Goal: Connect with others: Connect with other users

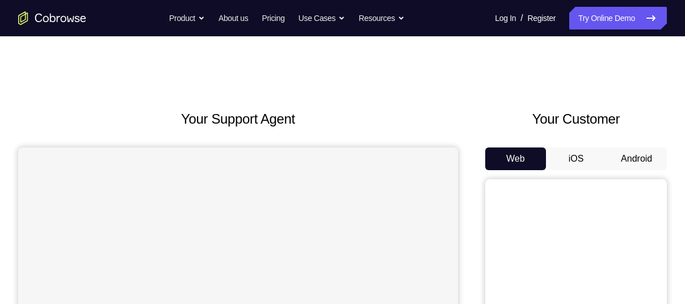
click at [618, 157] on button "Android" at bounding box center [636, 159] width 61 height 23
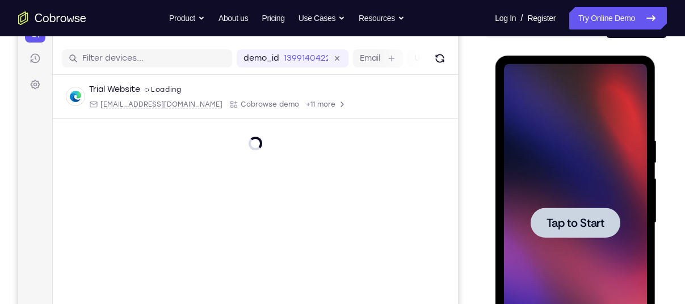
click at [576, 217] on span "Tap to Start" at bounding box center [575, 222] width 58 height 11
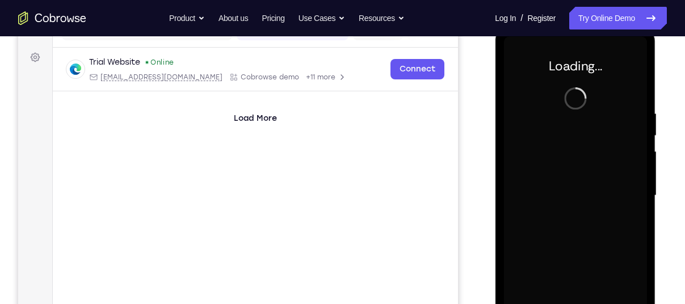
scroll to position [160, 0]
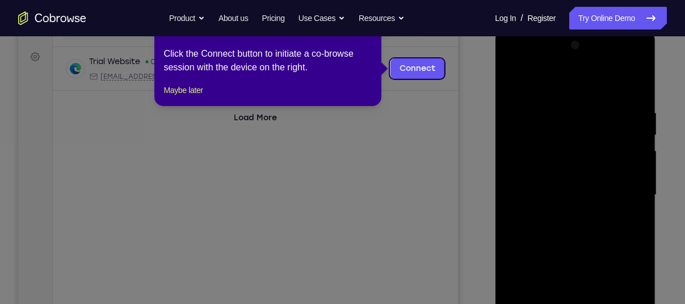
click at [472, 187] on icon at bounding box center [347, 152] width 694 height 304
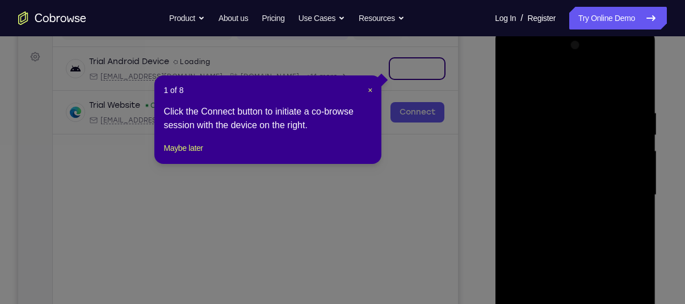
scroll to position [244, 0]
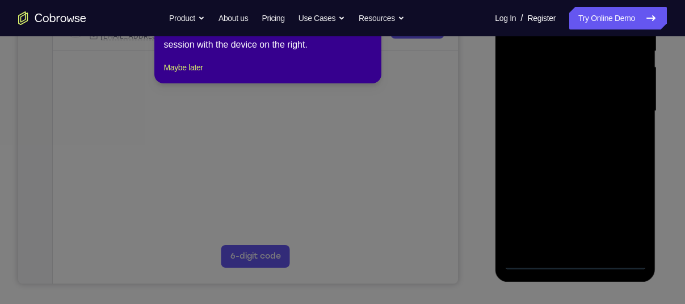
click at [568, 262] on icon at bounding box center [347, 139] width 694 height 330
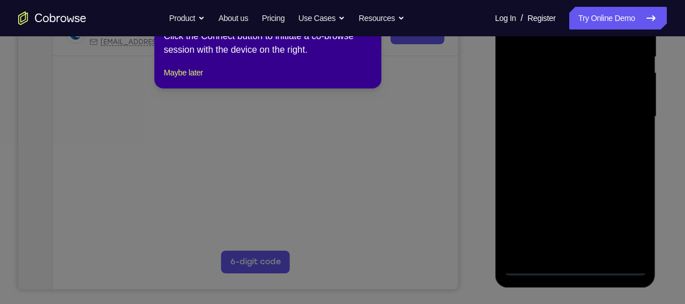
click at [456, 152] on icon at bounding box center [347, 142] width 694 height 324
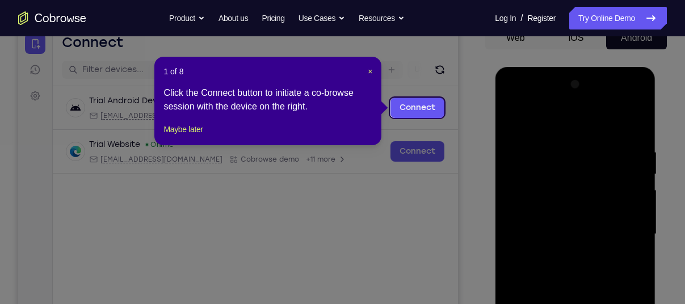
scroll to position [120, 0]
click at [370, 72] on span "×" at bounding box center [370, 72] width 5 height 9
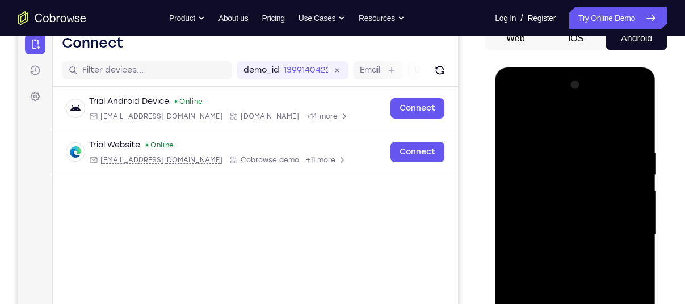
scroll to position [238, 0]
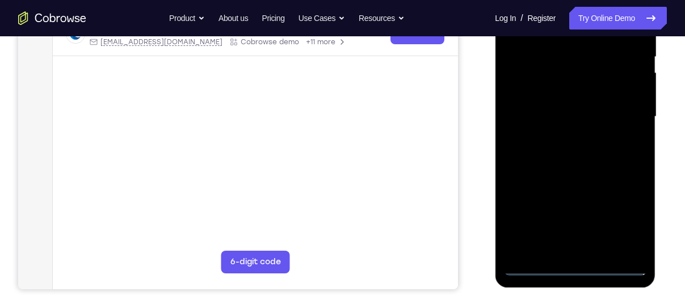
click at [577, 266] on div at bounding box center [574, 117] width 143 height 318
click at [623, 215] on div at bounding box center [574, 117] width 143 height 318
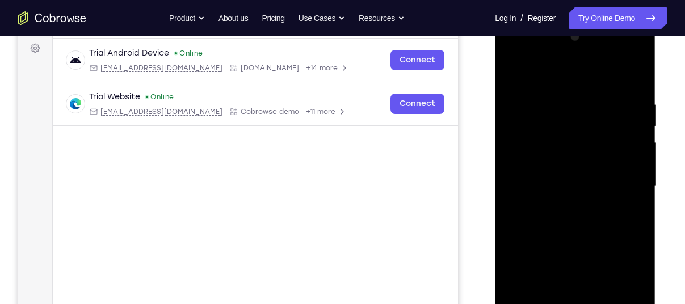
scroll to position [168, 0]
click at [520, 56] on div at bounding box center [574, 187] width 143 height 318
click at [558, 125] on div at bounding box center [574, 187] width 143 height 318
click at [623, 116] on div at bounding box center [574, 187] width 143 height 318
click at [623, 119] on div at bounding box center [574, 187] width 143 height 318
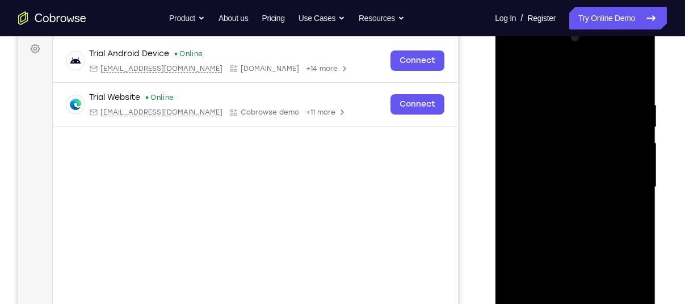
click at [628, 188] on div at bounding box center [574, 187] width 143 height 318
click at [628, 183] on div at bounding box center [574, 187] width 143 height 318
click at [555, 84] on div at bounding box center [574, 187] width 143 height 318
click at [531, 93] on div at bounding box center [574, 187] width 143 height 318
click at [618, 180] on div at bounding box center [574, 187] width 143 height 318
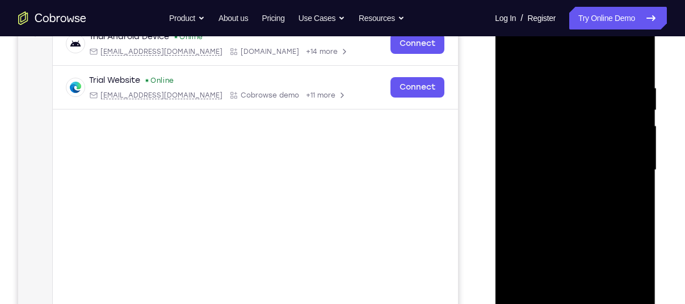
scroll to position [186, 0]
click at [566, 190] on div at bounding box center [574, 169] width 143 height 318
click at [539, 156] on div at bounding box center [574, 169] width 143 height 318
click at [536, 181] on div at bounding box center [574, 169] width 143 height 318
click at [577, 170] on div at bounding box center [574, 169] width 143 height 318
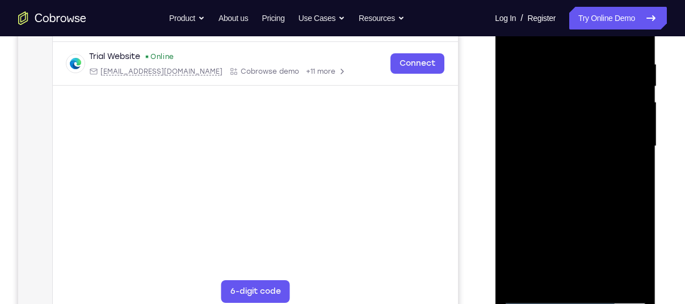
scroll to position [209, 0]
click at [558, 179] on div at bounding box center [574, 146] width 143 height 318
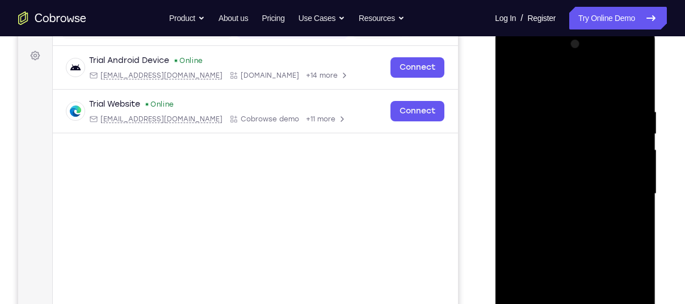
scroll to position [162, 0]
click at [524, 187] on div at bounding box center [574, 193] width 143 height 318
click at [570, 190] on div at bounding box center [574, 193] width 143 height 318
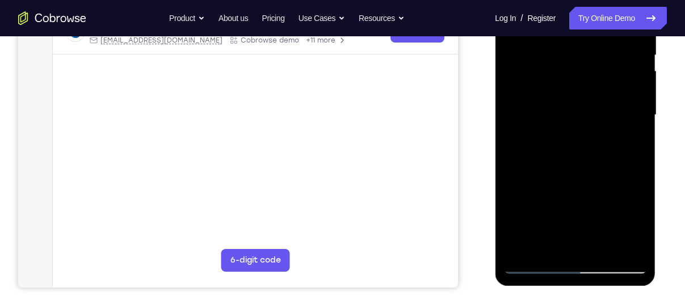
click at [639, 243] on div at bounding box center [574, 115] width 143 height 318
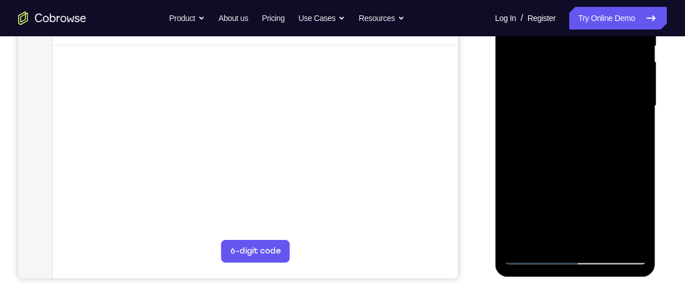
scroll to position [230, 0]
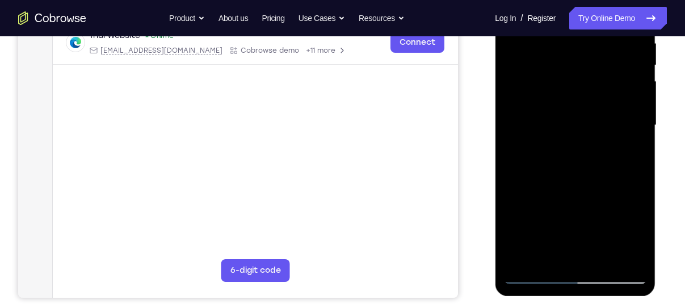
click at [606, 161] on div at bounding box center [574, 126] width 143 height 318
click at [606, 162] on div at bounding box center [574, 126] width 143 height 318
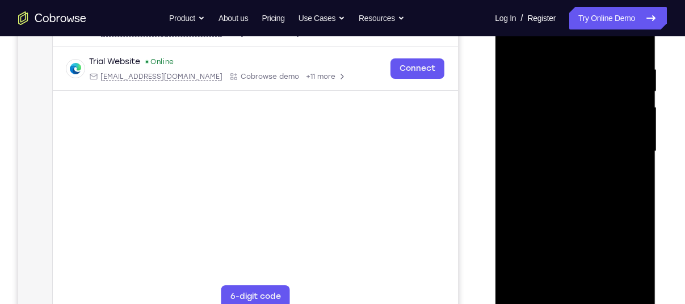
scroll to position [203, 0]
click at [584, 207] on div at bounding box center [574, 152] width 143 height 318
click at [601, 284] on div at bounding box center [574, 152] width 143 height 318
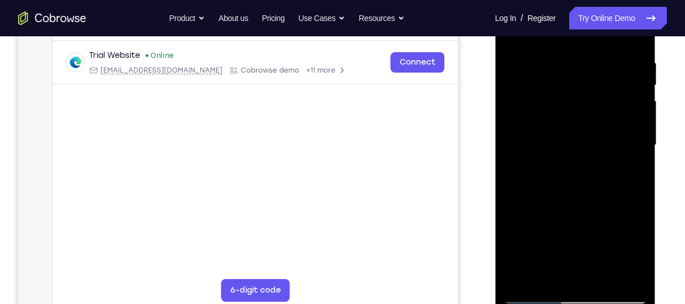
click at [575, 206] on div at bounding box center [574, 145] width 143 height 318
click at [626, 119] on div at bounding box center [574, 145] width 143 height 318
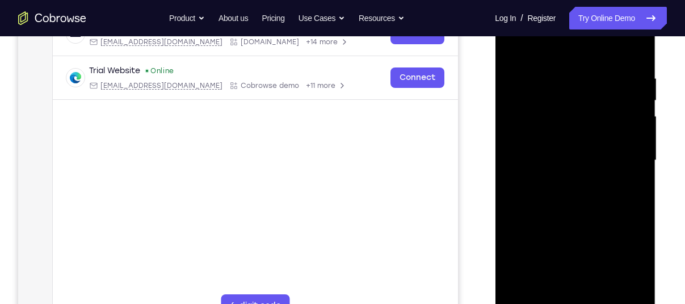
scroll to position [194, 0]
click at [514, 48] on div at bounding box center [574, 161] width 143 height 318
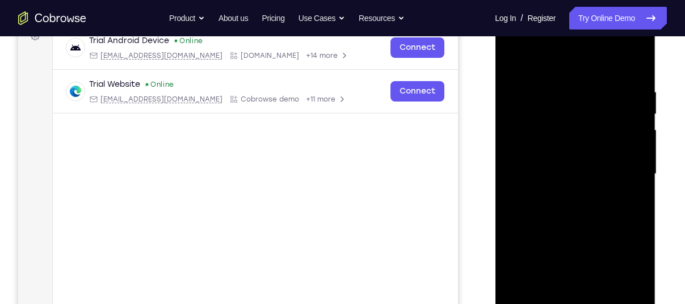
scroll to position [180, 0]
click at [515, 61] on div at bounding box center [574, 175] width 143 height 318
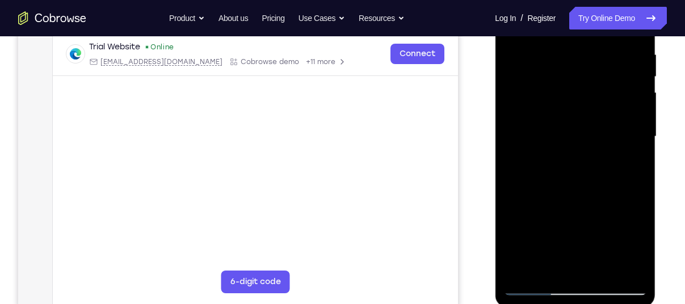
scroll to position [218, 0]
drag, startPoint x: 566, startPoint y: 127, endPoint x: 551, endPoint y: 83, distance: 46.5
click at [551, 83] on div at bounding box center [574, 137] width 143 height 318
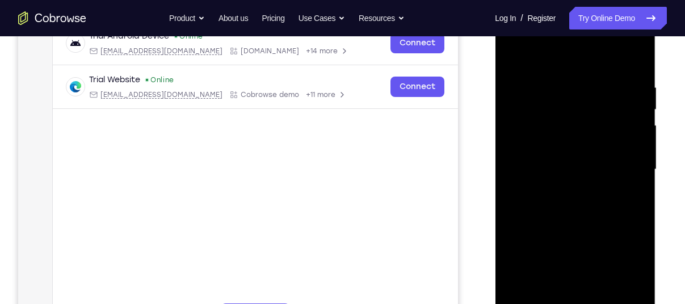
scroll to position [182, 0]
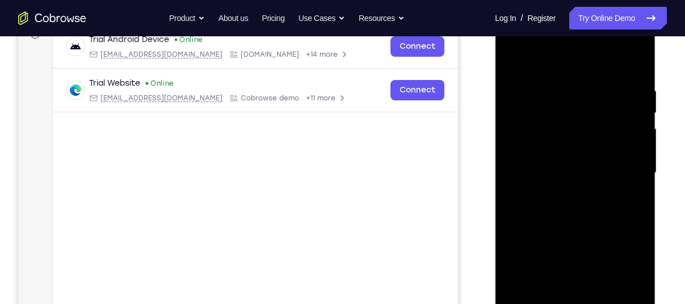
click at [595, 79] on div at bounding box center [574, 173] width 143 height 318
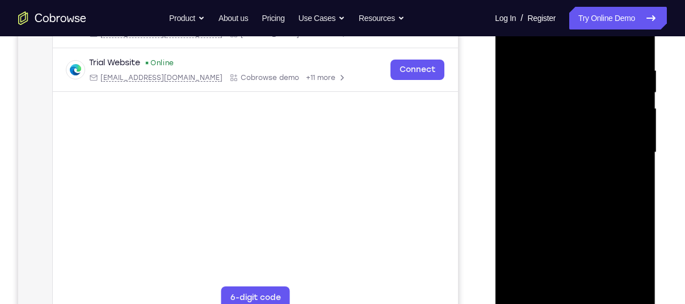
scroll to position [154, 0]
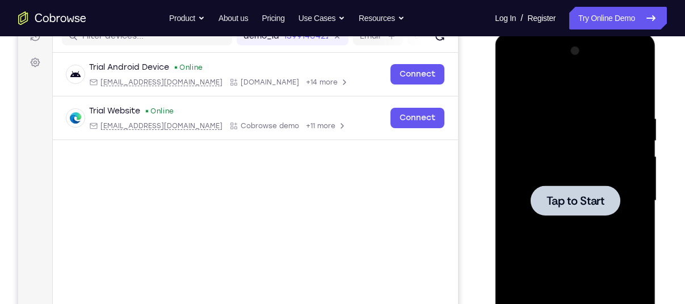
click at [568, 198] on span "Tap to Start" at bounding box center [575, 200] width 58 height 11
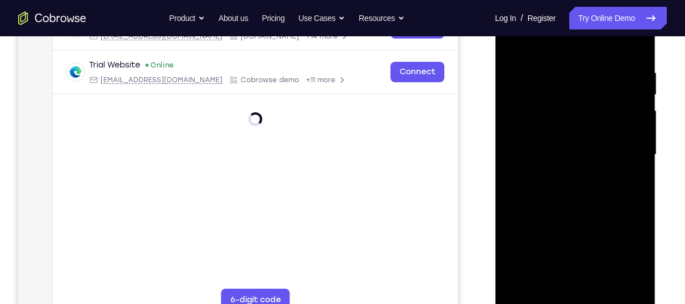
scroll to position [288, 0]
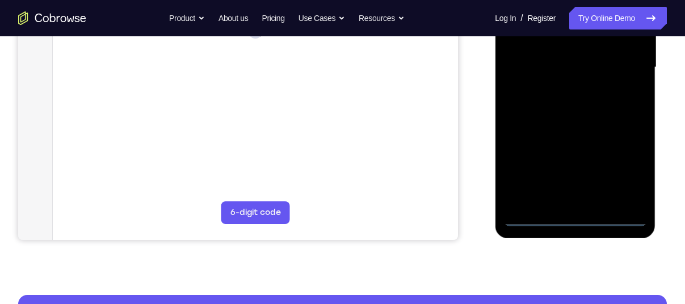
click at [574, 218] on div at bounding box center [574, 68] width 143 height 318
click at [631, 168] on div at bounding box center [574, 68] width 143 height 318
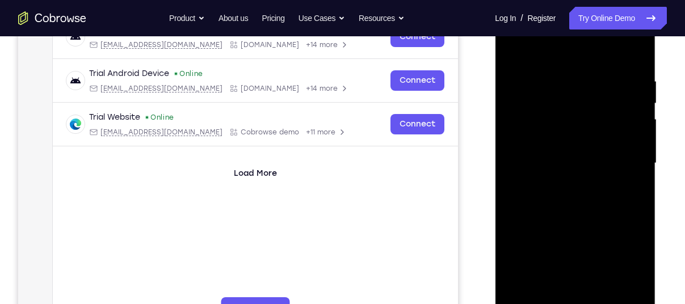
scroll to position [191, 0]
click at [550, 56] on div at bounding box center [574, 164] width 143 height 318
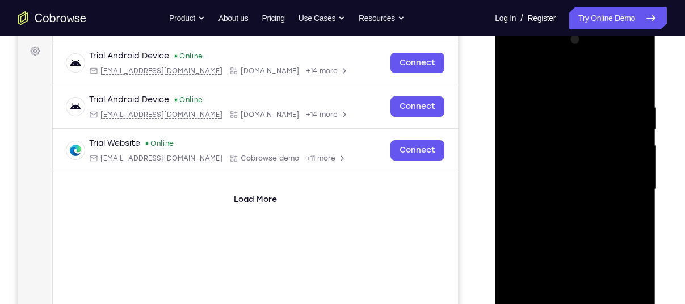
scroll to position [165, 0]
click at [627, 187] on div at bounding box center [574, 190] width 143 height 318
click at [562, 208] on div at bounding box center [574, 190] width 143 height 318
click at [578, 177] on div at bounding box center [574, 190] width 143 height 318
click at [551, 201] on div at bounding box center [574, 190] width 143 height 318
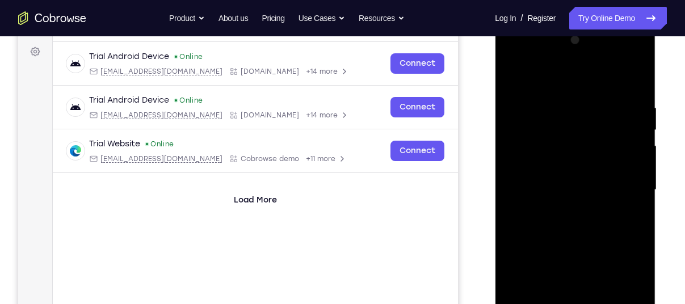
click at [593, 188] on div at bounding box center [574, 190] width 143 height 318
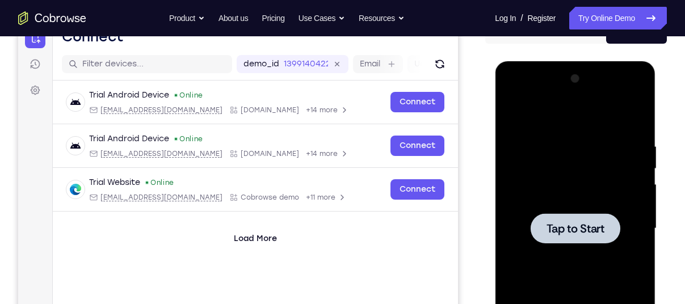
scroll to position [126, 0]
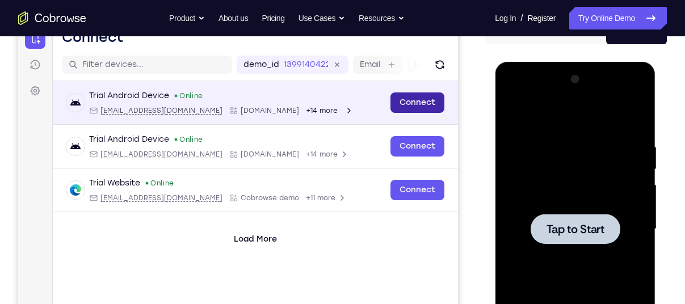
click at [423, 102] on link "Connect" at bounding box center [417, 103] width 54 height 20
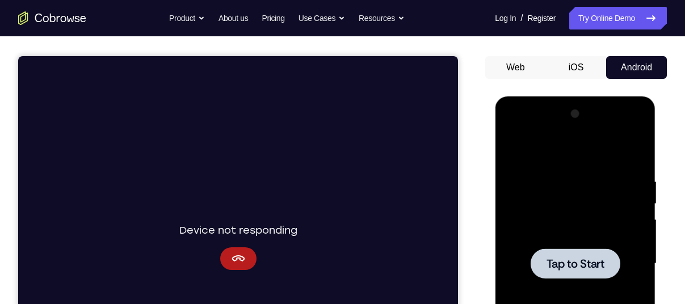
scroll to position [138, 0]
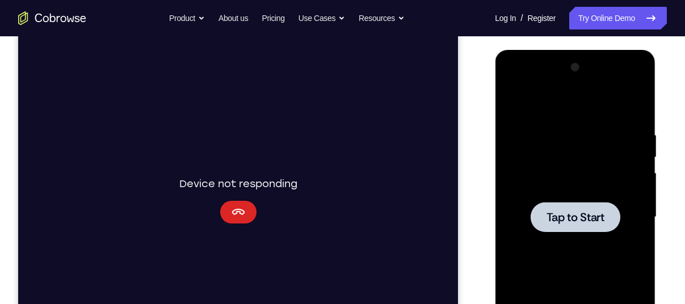
click at [228, 221] on button "Cancel" at bounding box center [238, 212] width 36 height 23
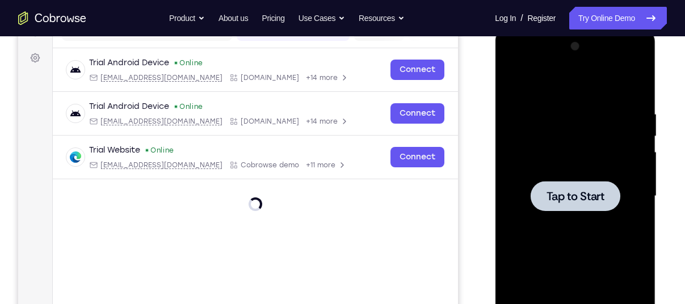
scroll to position [154, 0]
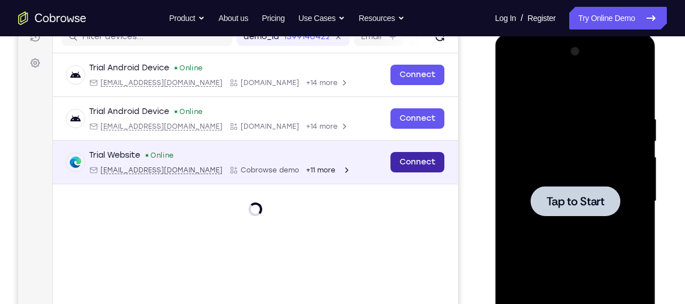
click at [411, 166] on link "Connect" at bounding box center [417, 162] width 54 height 20
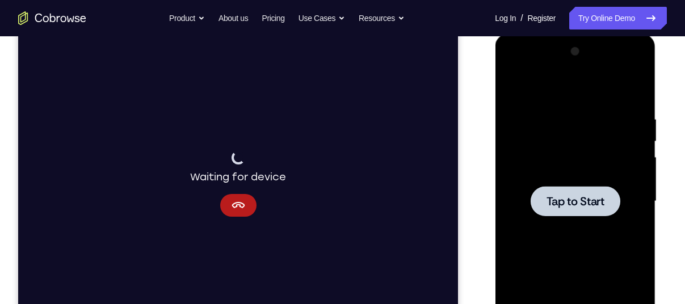
click at [541, 198] on div at bounding box center [575, 201] width 90 height 30
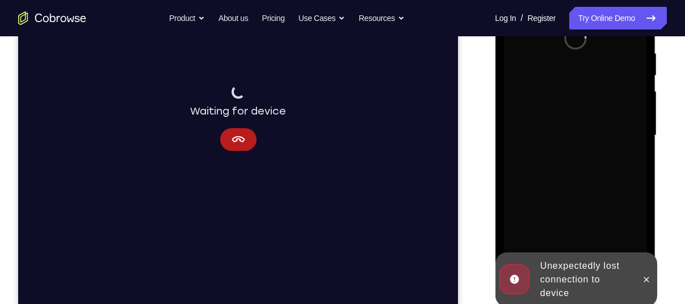
scroll to position [223, 0]
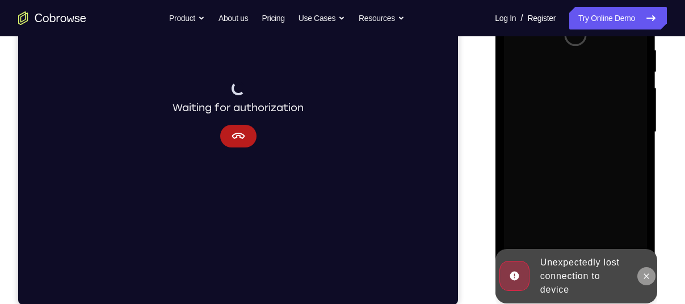
click at [643, 277] on icon at bounding box center [645, 276] width 9 height 9
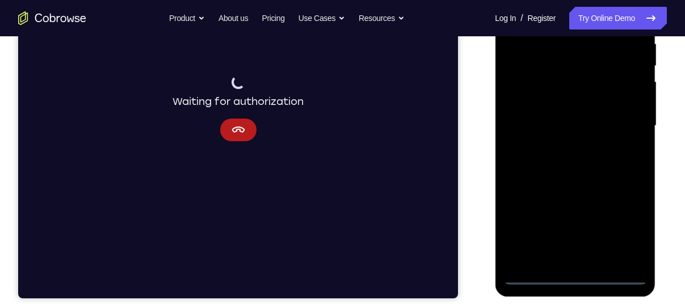
scroll to position [230, 0]
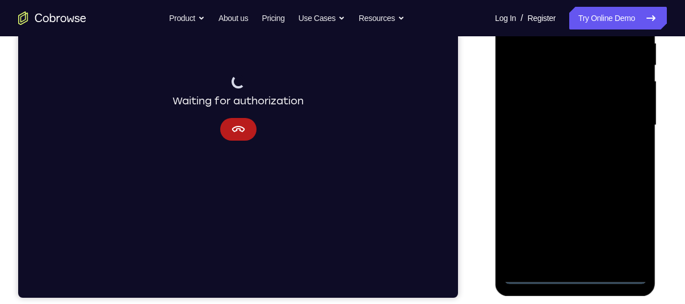
click at [582, 276] on div at bounding box center [574, 126] width 143 height 318
click at [574, 275] on div at bounding box center [574, 126] width 143 height 318
click at [626, 225] on div at bounding box center [574, 126] width 143 height 318
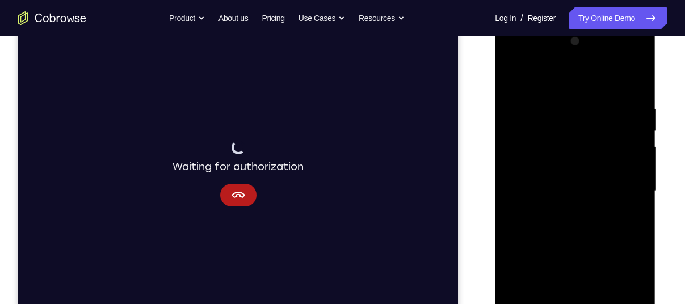
scroll to position [163, 0]
click at [547, 73] on div at bounding box center [574, 192] width 143 height 318
click at [625, 187] on div at bounding box center [574, 192] width 143 height 318
click at [566, 209] on div at bounding box center [574, 192] width 143 height 318
click at [565, 167] on div at bounding box center [574, 192] width 143 height 318
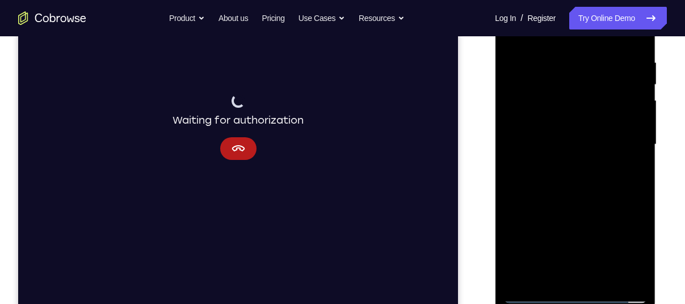
scroll to position [215, 0]
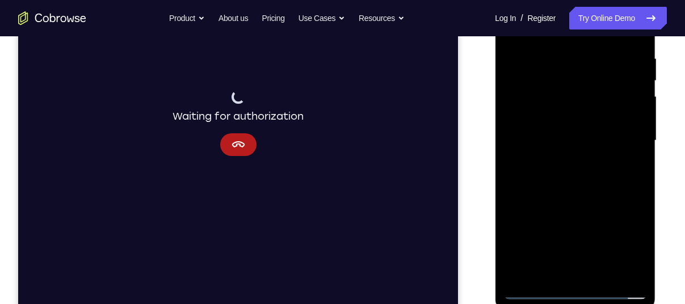
click at [639, 271] on div at bounding box center [574, 141] width 143 height 318
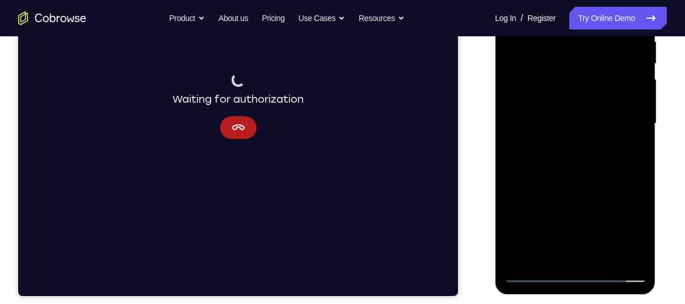
scroll to position [232, 0]
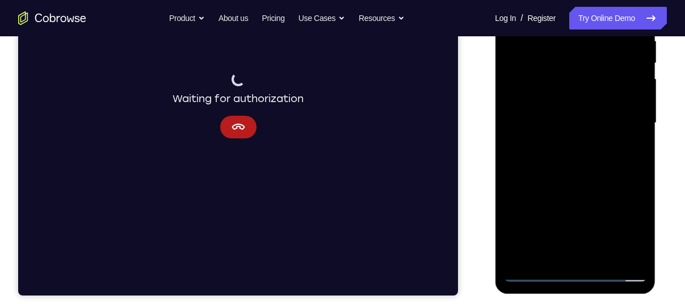
click at [636, 250] on div at bounding box center [574, 123] width 143 height 318
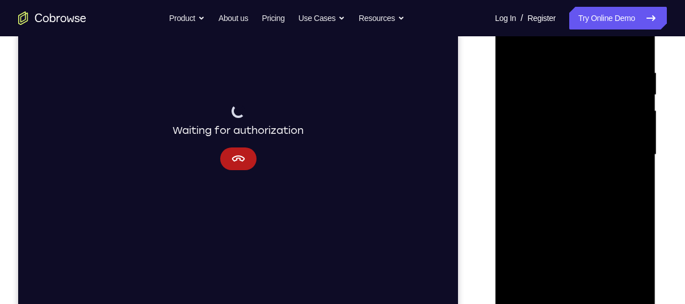
click at [583, 128] on div at bounding box center [574, 155] width 143 height 318
drag, startPoint x: 582, startPoint y: 173, endPoint x: 575, endPoint y: 142, distance: 32.0
click at [575, 142] on div at bounding box center [574, 155] width 143 height 318
click at [640, 148] on div at bounding box center [574, 155] width 143 height 318
click at [641, 175] on div at bounding box center [574, 155] width 143 height 318
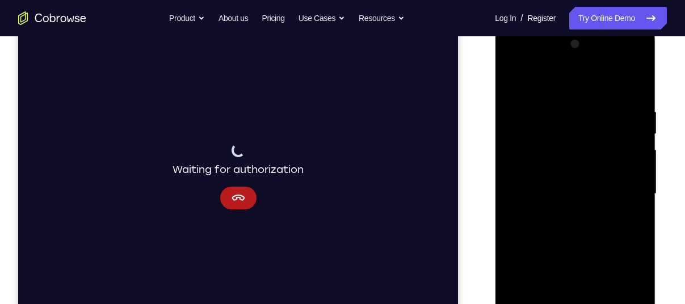
scroll to position [156, 0]
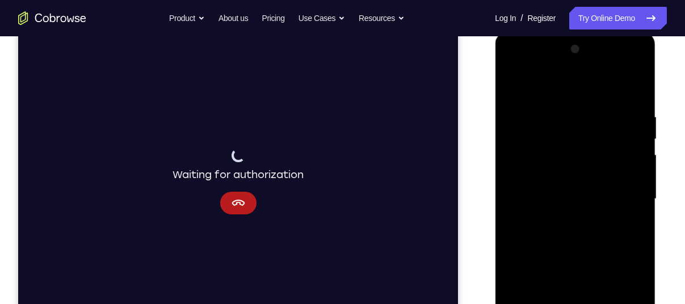
drag, startPoint x: 597, startPoint y: 163, endPoint x: 584, endPoint y: 264, distance: 102.4
click at [584, 264] on div at bounding box center [574, 199] width 143 height 318
click at [636, 82] on div at bounding box center [574, 199] width 143 height 318
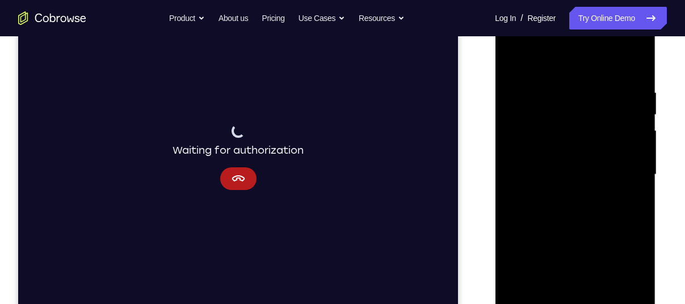
scroll to position [181, 0]
click at [513, 58] on div at bounding box center [574, 174] width 143 height 318
click at [556, 81] on div at bounding box center [574, 174] width 143 height 318
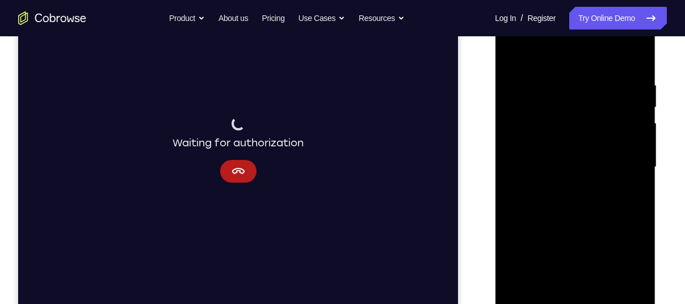
click at [632, 186] on div at bounding box center [574, 168] width 143 height 318
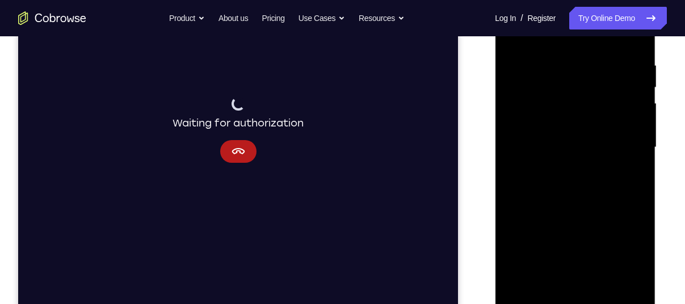
scroll to position [208, 0]
drag, startPoint x: 573, startPoint y: 96, endPoint x: 573, endPoint y: 111, distance: 14.8
click at [573, 111] on div at bounding box center [574, 147] width 143 height 318
click at [574, 180] on div at bounding box center [574, 147] width 143 height 318
click at [573, 171] on div at bounding box center [574, 147] width 143 height 318
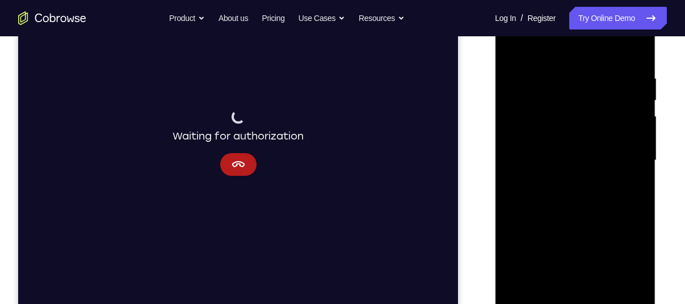
scroll to position [191, 0]
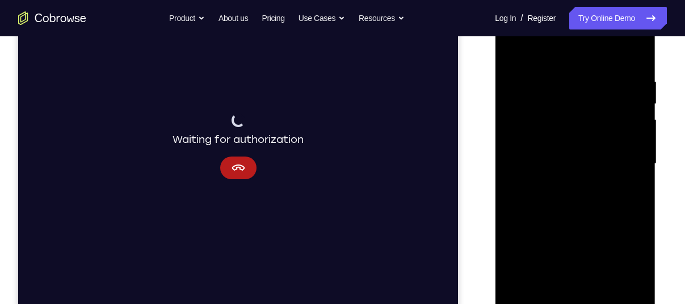
click at [582, 87] on div at bounding box center [574, 164] width 143 height 318
click at [511, 47] on div at bounding box center [574, 164] width 143 height 318
click at [619, 117] on div at bounding box center [574, 164] width 143 height 318
drag, startPoint x: 625, startPoint y: 149, endPoint x: 629, endPoint y: 154, distance: 6.4
click at [629, 154] on div at bounding box center [574, 164] width 143 height 318
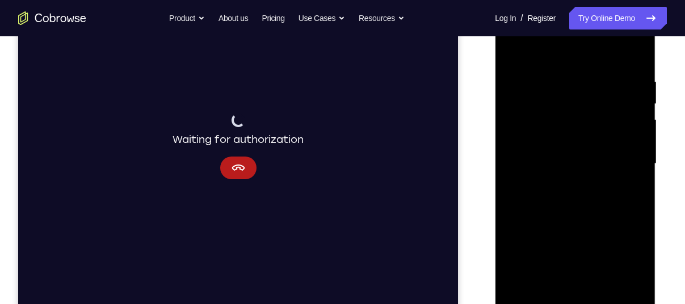
click at [635, 58] on div at bounding box center [574, 164] width 143 height 318
drag, startPoint x: 598, startPoint y: 81, endPoint x: 536, endPoint y: 60, distance: 65.2
click at [536, 60] on div at bounding box center [574, 164] width 143 height 318
drag, startPoint x: 594, startPoint y: 69, endPoint x: 553, endPoint y: 85, distance: 43.8
click at [553, 85] on div at bounding box center [574, 164] width 143 height 318
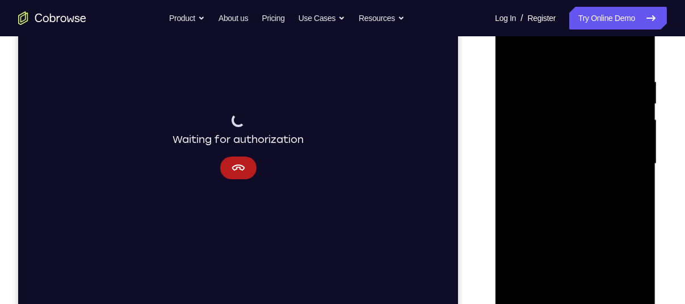
click at [564, 74] on div at bounding box center [574, 164] width 143 height 318
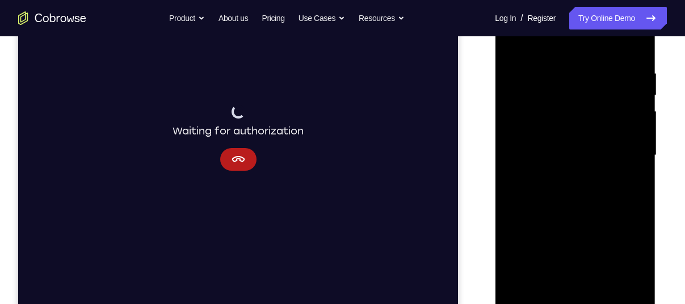
scroll to position [200, 0]
click at [626, 152] on div at bounding box center [574, 155] width 143 height 318
click at [624, 137] on div at bounding box center [574, 156] width 143 height 318
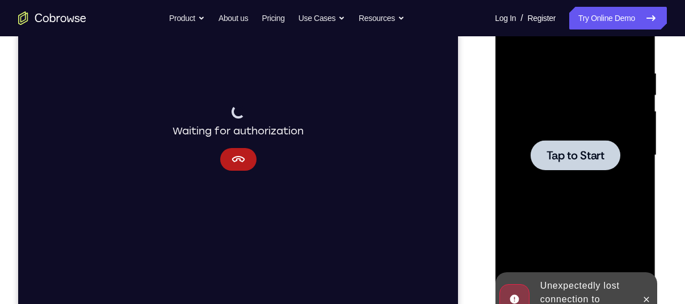
click at [607, 159] on div at bounding box center [575, 155] width 90 height 30
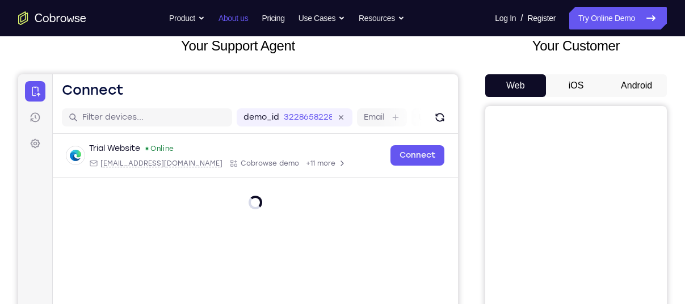
scroll to position [73, 0]
click at [639, 85] on button "Android" at bounding box center [636, 86] width 61 height 23
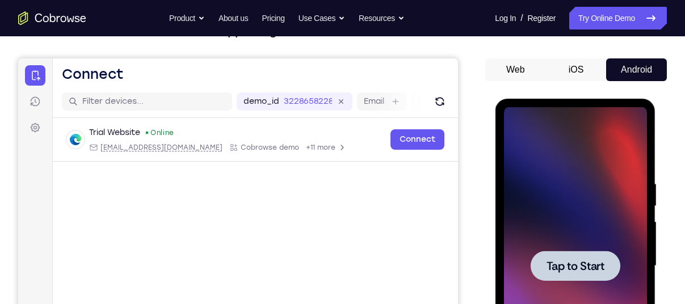
scroll to position [90, 0]
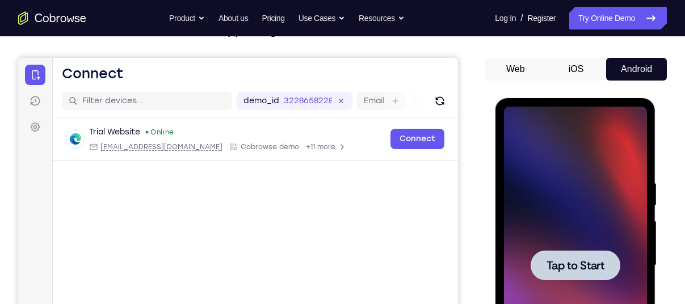
click at [548, 290] on div at bounding box center [574, 266] width 143 height 318
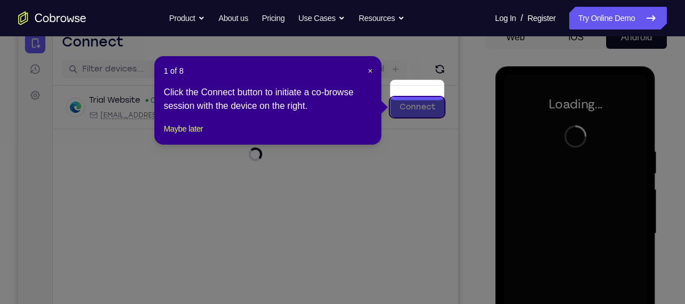
scroll to position [138, 0]
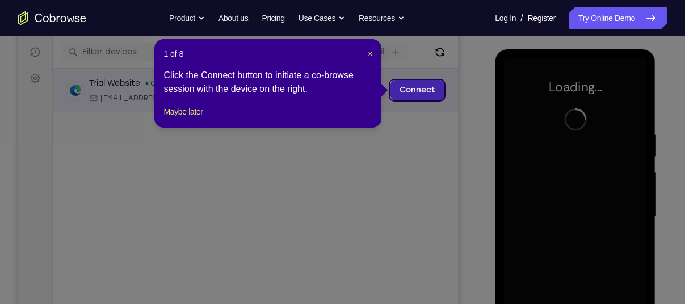
click at [421, 86] on link "Connect" at bounding box center [417, 90] width 54 height 20
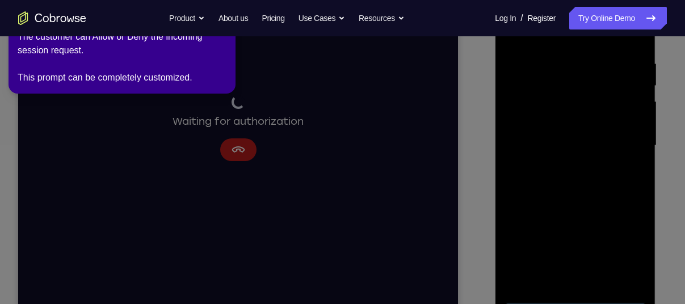
scroll to position [210, 0]
click at [582, 293] on icon at bounding box center [344, 149] width 698 height 309
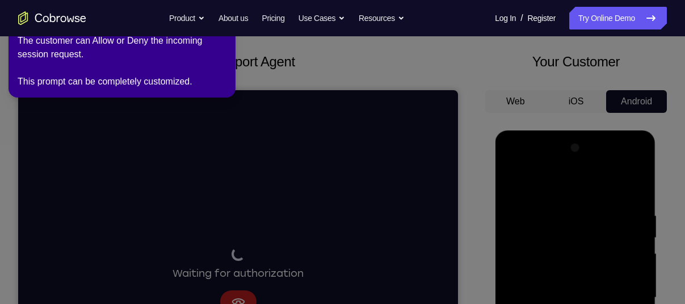
scroll to position [0, 0]
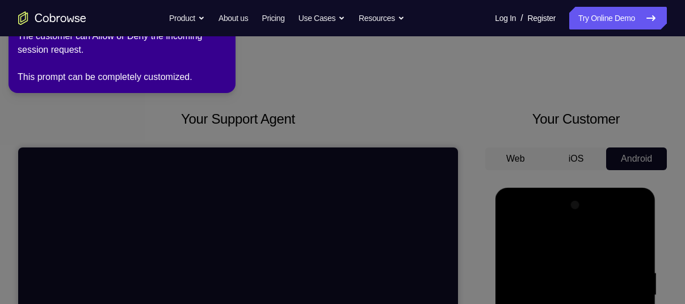
click at [224, 37] on div "The customer can Allow or Deny the incoming session request. This prompt can be…" at bounding box center [122, 57] width 209 height 54
click at [227, 33] on nav "Go back Powerful, Flexible and Trustworthy. Avoid all extra friction for both A…" at bounding box center [342, 18] width 685 height 36
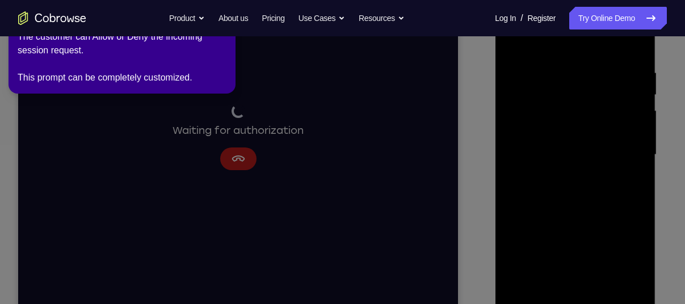
scroll to position [201, 0]
click at [205, 45] on div "The customer can Allow or Deny the incoming session request. This prompt can be…" at bounding box center [122, 57] width 209 height 54
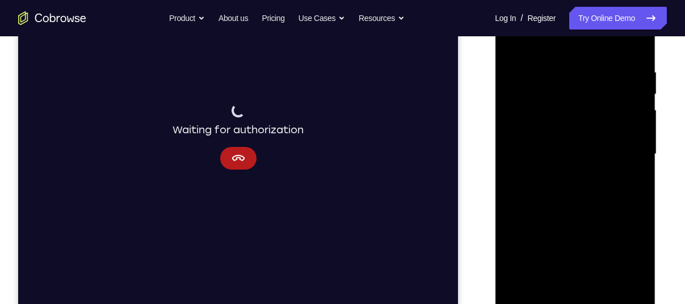
scroll to position [238, 0]
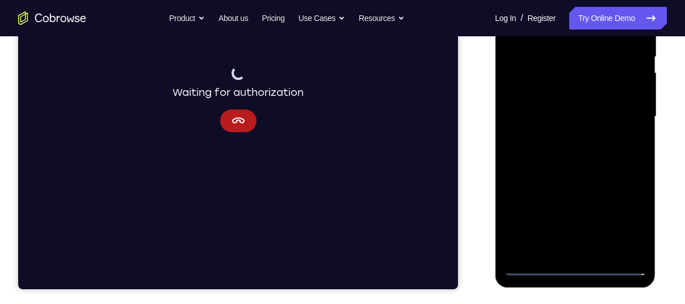
click at [583, 268] on div at bounding box center [574, 117] width 143 height 318
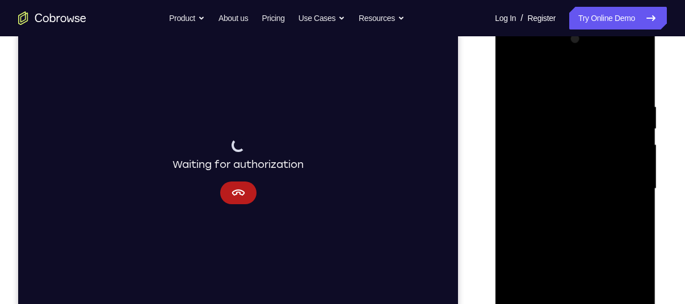
scroll to position [167, 0]
click at [624, 289] on div at bounding box center [574, 189] width 143 height 318
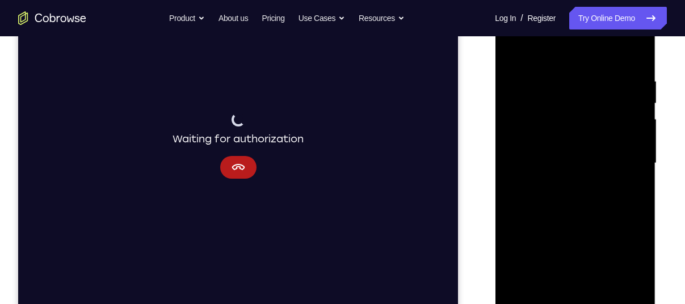
scroll to position [192, 0]
click at [547, 54] on div at bounding box center [574, 163] width 143 height 318
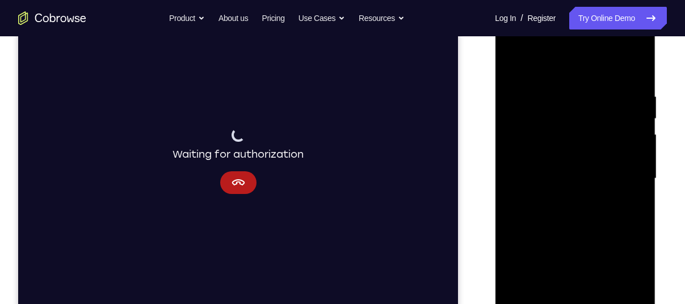
scroll to position [178, 0]
click at [619, 174] on div at bounding box center [574, 178] width 143 height 318
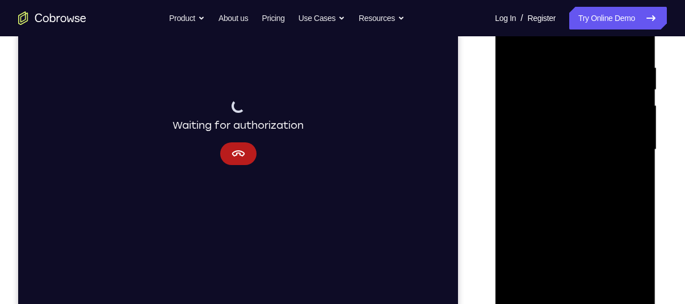
click at [564, 171] on div at bounding box center [574, 150] width 143 height 318
click at [543, 124] on div at bounding box center [574, 150] width 143 height 318
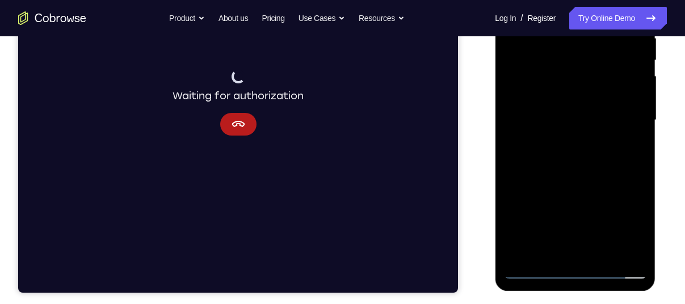
scroll to position [236, 0]
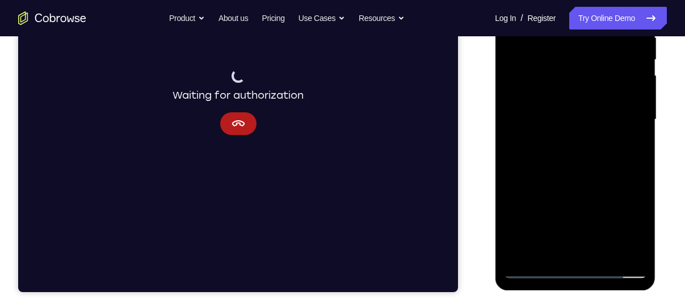
click at [640, 246] on div at bounding box center [574, 120] width 143 height 318
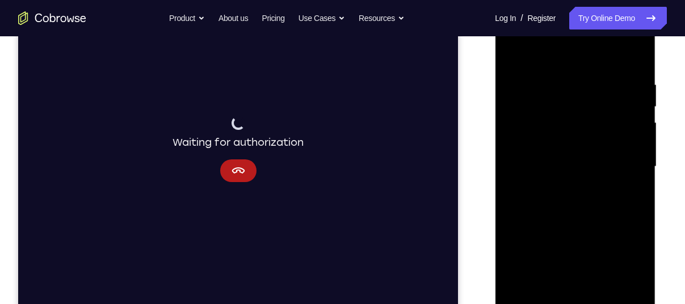
scroll to position [182, 0]
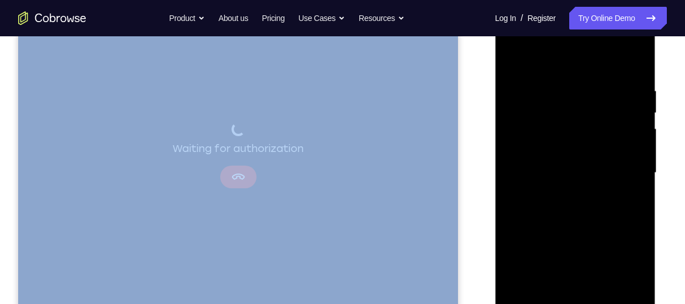
drag, startPoint x: 477, startPoint y: 192, endPoint x: 457, endPoint y: 146, distance: 49.9
click at [457, 146] on div "Your Support Agent Your Customer Web iOS Android" at bounding box center [342, 136] width 649 height 419
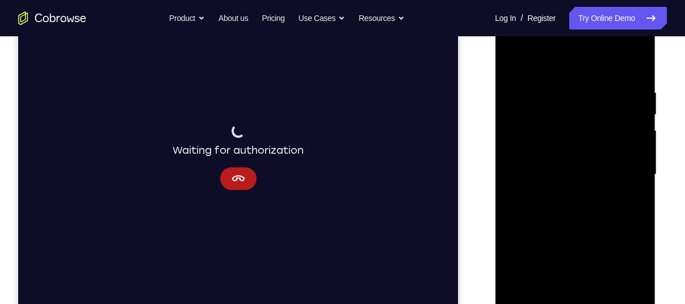
click at [574, 146] on div at bounding box center [574, 175] width 143 height 318
drag, startPoint x: 595, startPoint y: 202, endPoint x: 593, endPoint y: 164, distance: 38.1
click at [593, 164] on div at bounding box center [574, 175] width 143 height 318
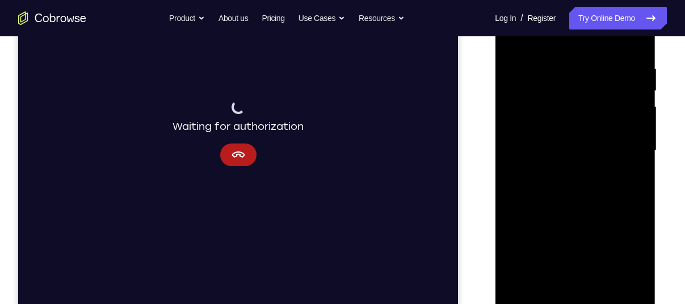
scroll to position [204, 0]
click at [639, 166] on div at bounding box center [574, 151] width 143 height 318
drag, startPoint x: 611, startPoint y: 182, endPoint x: 607, endPoint y: 47, distance: 135.2
click at [607, 47] on div at bounding box center [574, 151] width 143 height 318
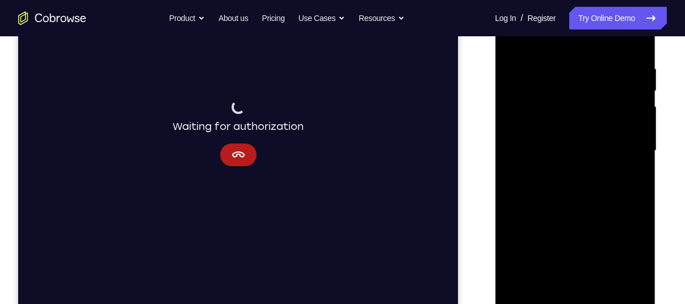
drag, startPoint x: 586, startPoint y: 168, endPoint x: 578, endPoint y: 73, distance: 95.1
click at [578, 73] on div at bounding box center [574, 151] width 143 height 318
drag, startPoint x: 573, startPoint y: 192, endPoint x: 567, endPoint y: 121, distance: 71.8
click at [567, 121] on div at bounding box center [574, 151] width 143 height 318
drag, startPoint x: 566, startPoint y: 229, endPoint x: 542, endPoint y: 87, distance: 143.4
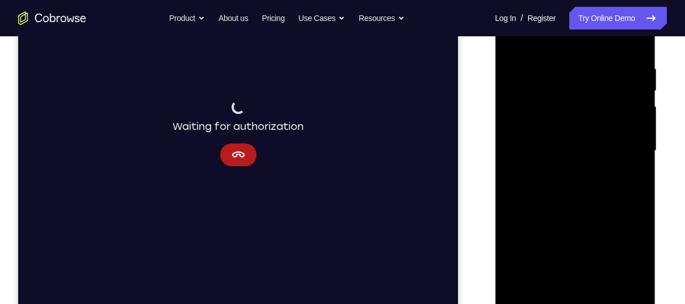
click at [542, 87] on div at bounding box center [574, 151] width 143 height 318
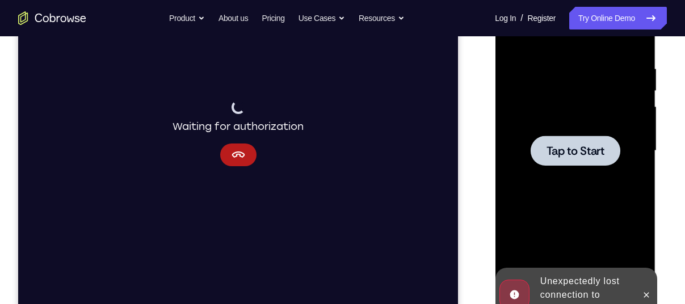
click at [550, 145] on span "Tap to Start" at bounding box center [575, 150] width 58 height 11
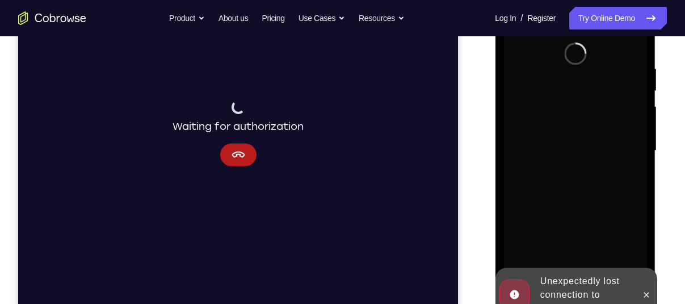
click at [636, 287] on div "Unexpectedly lost connection to device" at bounding box center [567, 295] width 140 height 54
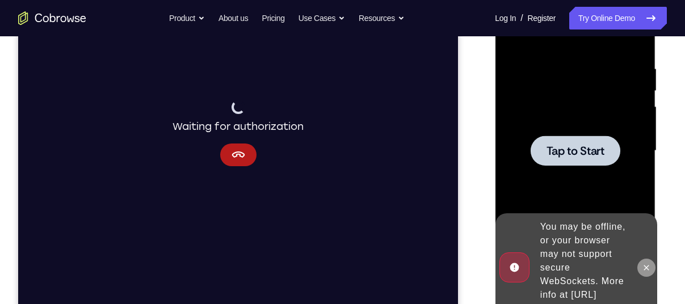
click at [650, 263] on icon at bounding box center [645, 267] width 9 height 9
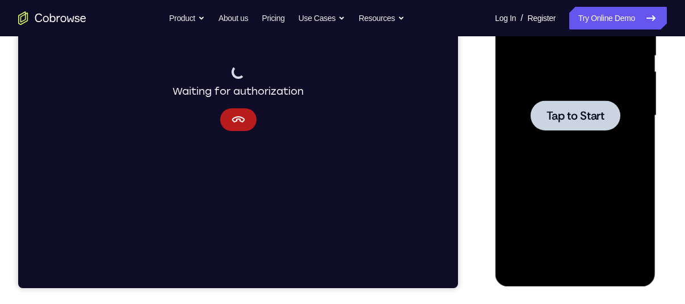
scroll to position [237, 0]
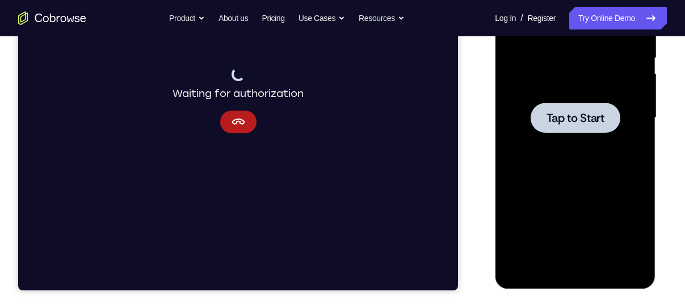
click at [580, 126] on div at bounding box center [575, 118] width 90 height 30
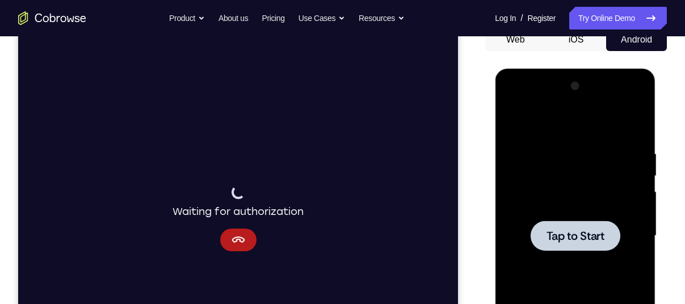
scroll to position [131, 0]
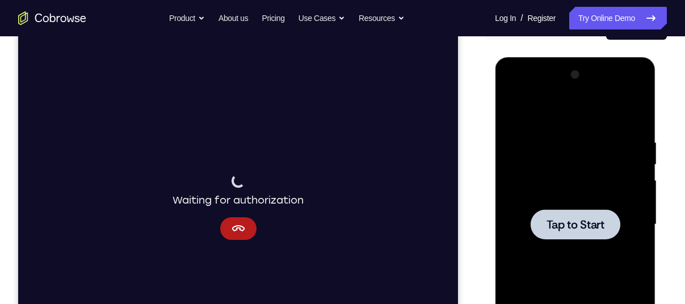
click at [566, 212] on div at bounding box center [575, 224] width 90 height 30
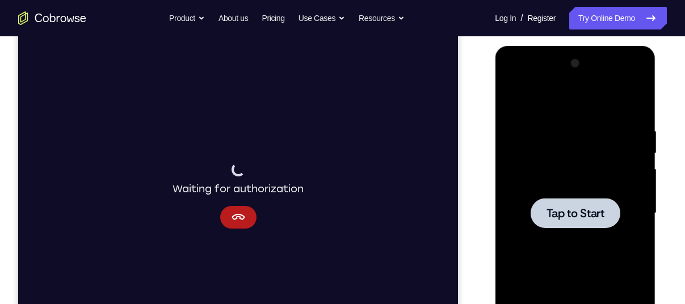
scroll to position [141, 0]
click at [572, 219] on span "Tap to Start" at bounding box center [575, 213] width 58 height 11
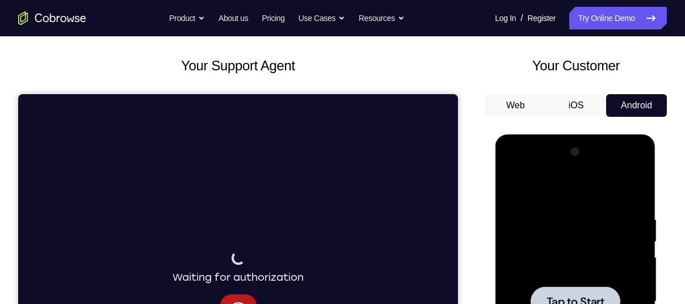
scroll to position [53, 0]
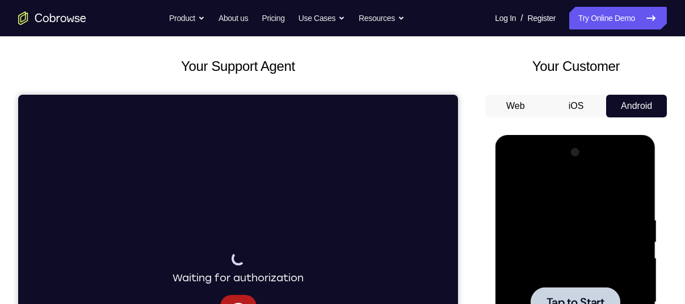
click at [599, 89] on div "Your Customer Web iOS Android" at bounding box center [576, 265] width 182 height 419
click at [590, 99] on button "iOS" at bounding box center [576, 106] width 61 height 23
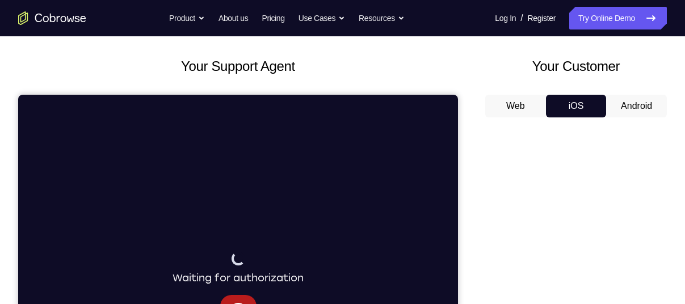
click at [633, 107] on button "Android" at bounding box center [636, 106] width 61 height 23
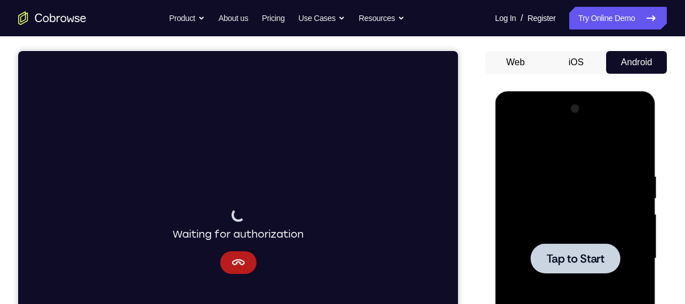
scroll to position [97, 0]
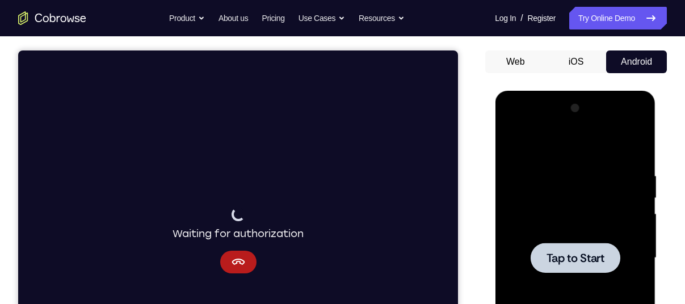
click at [561, 248] on div at bounding box center [575, 258] width 90 height 30
click at [576, 49] on div "Your Customer Web iOS Android" at bounding box center [576, 221] width 182 height 419
click at [576, 53] on button "iOS" at bounding box center [576, 62] width 61 height 23
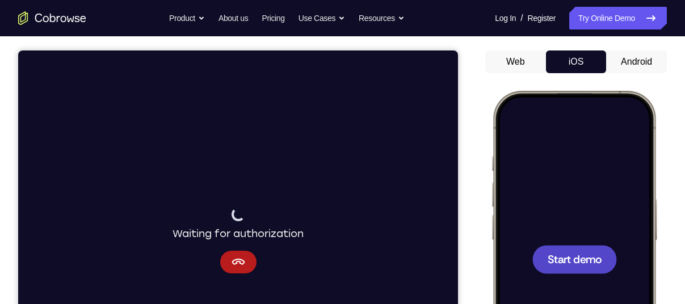
scroll to position [0, 0]
click at [569, 243] on div at bounding box center [573, 259] width 149 height 324
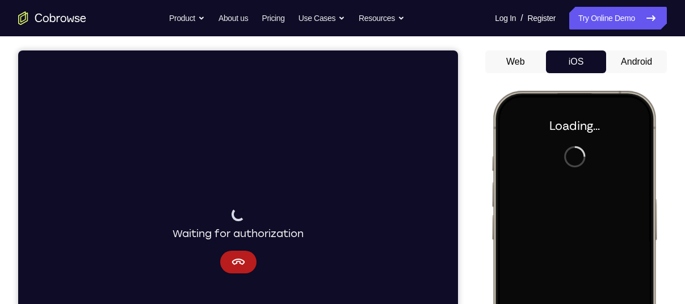
click at [639, 62] on button "Android" at bounding box center [636, 62] width 61 height 23
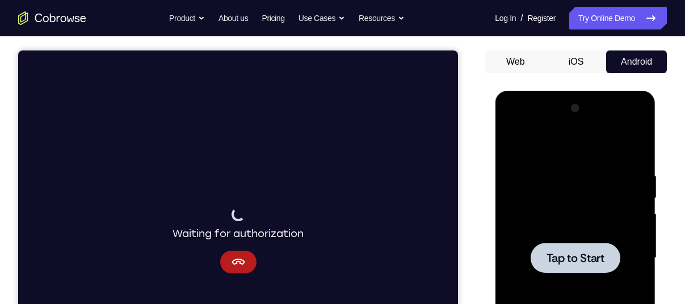
click at [585, 266] on div at bounding box center [575, 258] width 90 height 30
click at [585, 64] on button "iOS" at bounding box center [576, 62] width 61 height 23
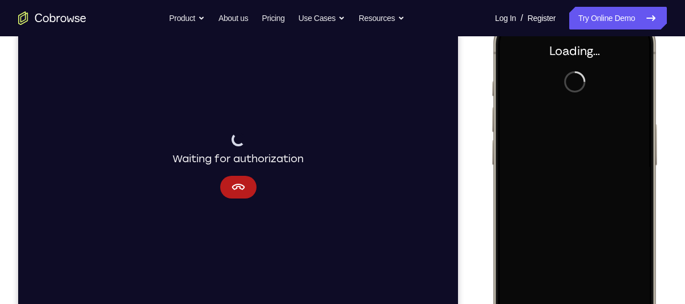
scroll to position [173, 0]
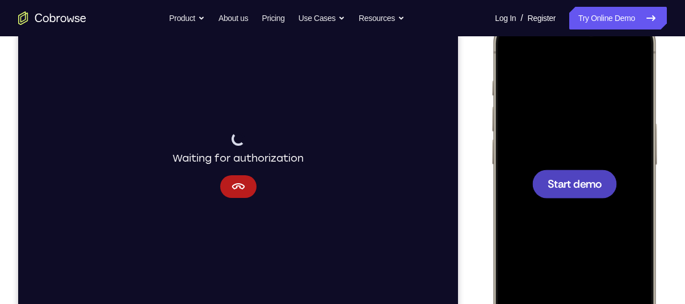
click at [549, 192] on div at bounding box center [574, 184] width 85 height 28
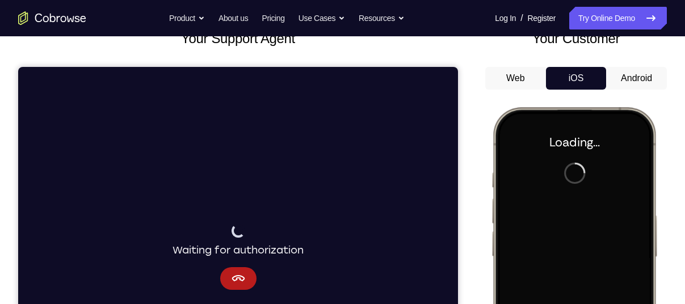
scroll to position [79, 0]
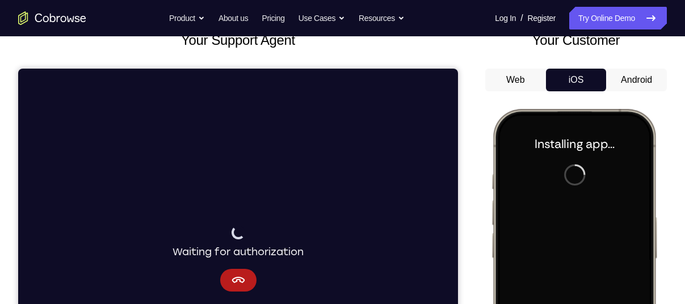
drag, startPoint x: 1111, startPoint y: 186, endPoint x: 535, endPoint y: 128, distance: 578.4
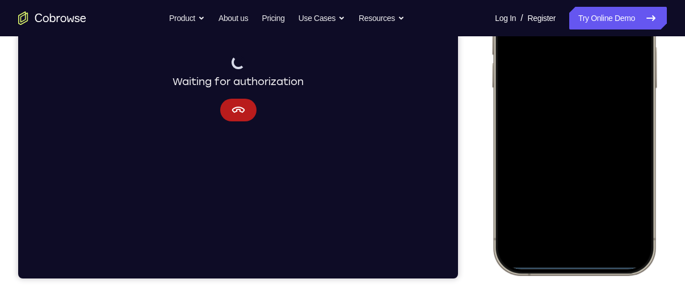
scroll to position [231, 0]
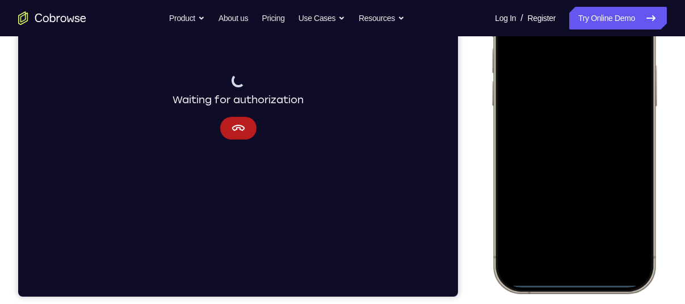
drag, startPoint x: 556, startPoint y: 282, endPoint x: 540, endPoint y: 136, distance: 146.2
click at [540, 136] on div at bounding box center [573, 125] width 149 height 324
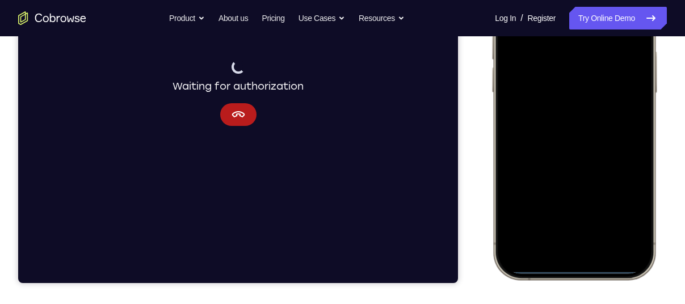
scroll to position [245, 0]
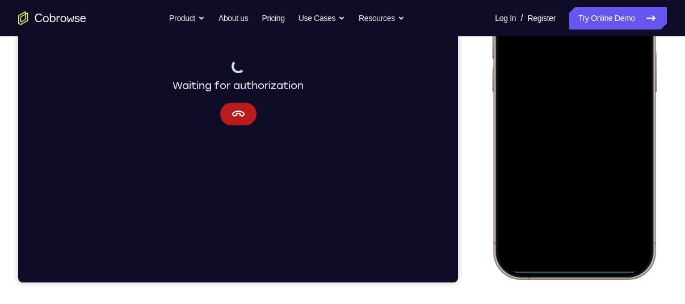
drag, startPoint x: 589, startPoint y: 268, endPoint x: 566, endPoint y: 104, distance: 165.6
click at [566, 104] on div at bounding box center [573, 111] width 149 height 324
drag, startPoint x: 569, startPoint y: 268, endPoint x: 573, endPoint y: 45, distance: 223.1
click at [573, 45] on div at bounding box center [573, 111] width 149 height 324
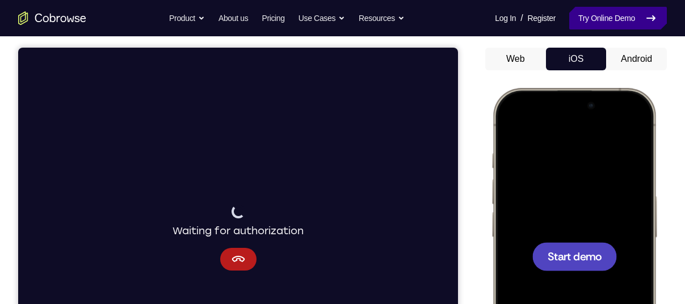
scroll to position [99, 0]
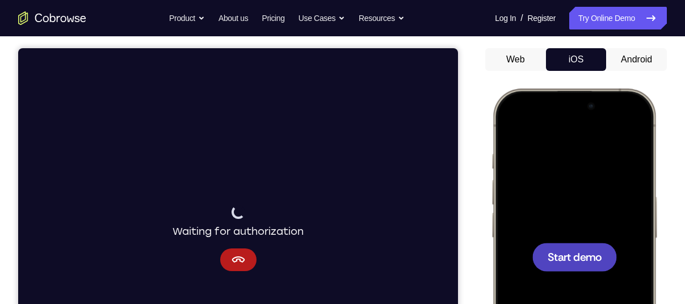
click at [625, 63] on button "Android" at bounding box center [636, 59] width 61 height 23
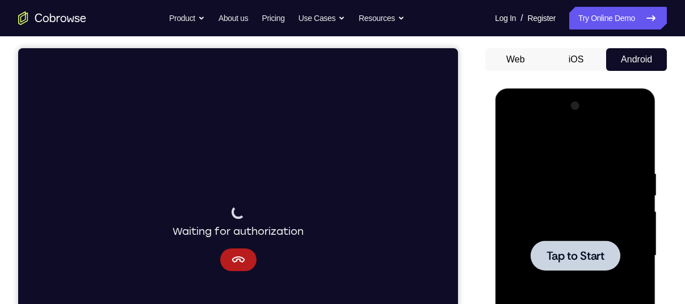
click at [576, 250] on span "Tap to Start" at bounding box center [575, 255] width 58 height 11
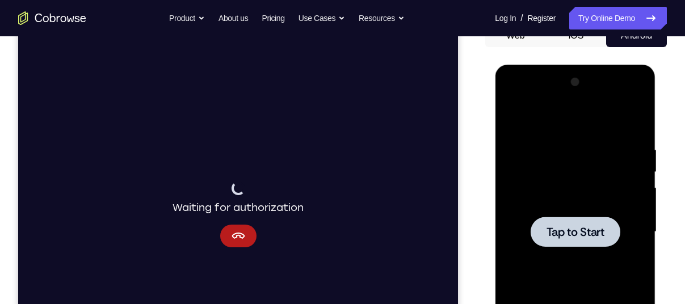
scroll to position [124, 0]
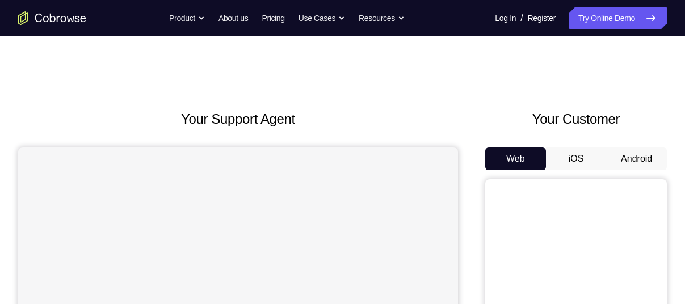
scroll to position [75, 0]
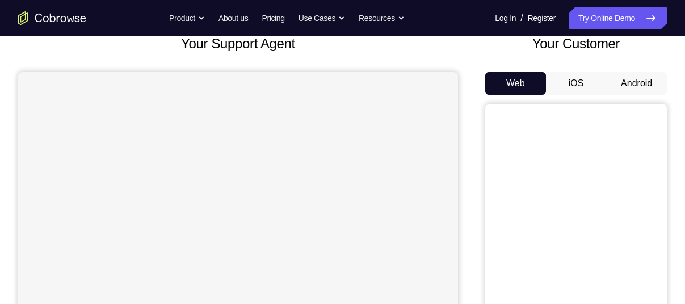
click at [616, 87] on button "Android" at bounding box center [636, 83] width 61 height 23
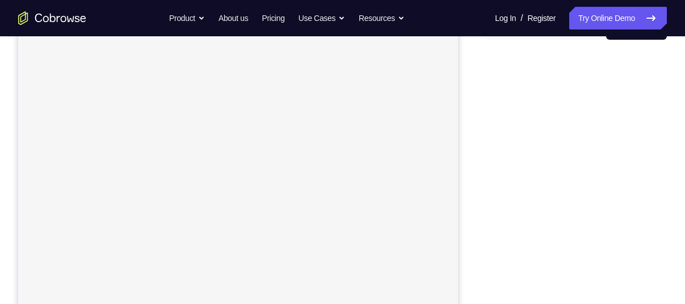
scroll to position [131, 0]
click at [467, 229] on div "Your Support Agent Your Customer Web iOS Android" at bounding box center [342, 187] width 649 height 419
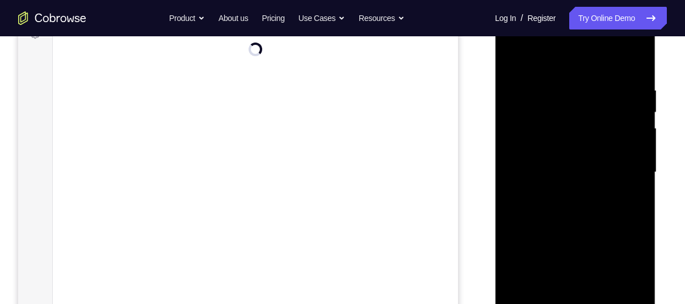
scroll to position [231, 0]
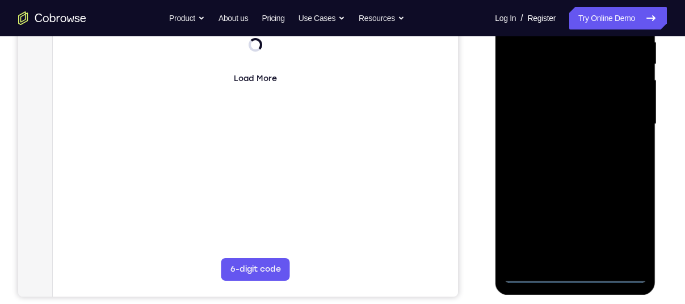
click at [570, 275] on div at bounding box center [574, 124] width 143 height 318
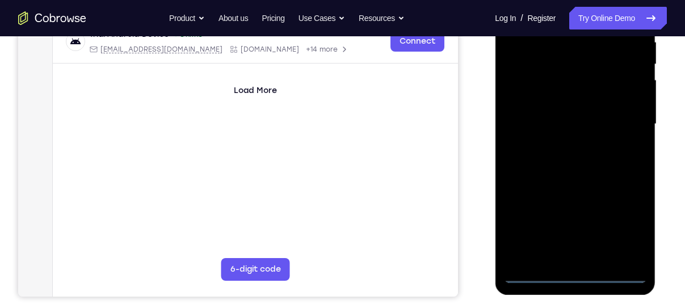
scroll to position [207, 0]
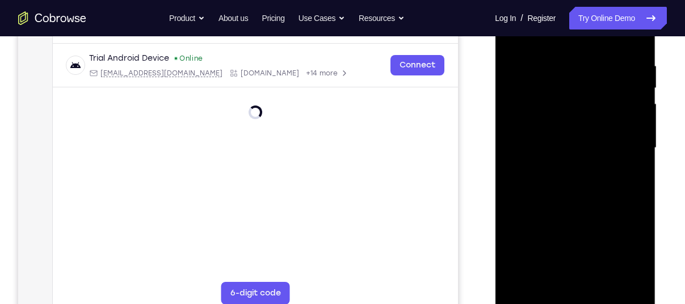
click at [626, 246] on div at bounding box center [574, 148] width 143 height 318
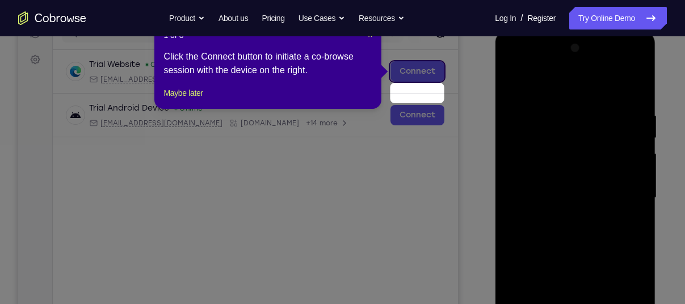
scroll to position [132, 0]
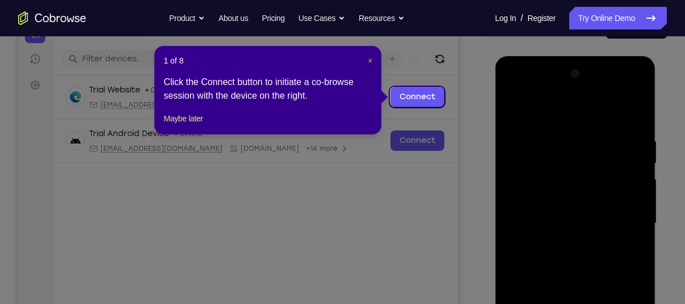
click at [368, 61] on span "×" at bounding box center [370, 60] width 5 height 9
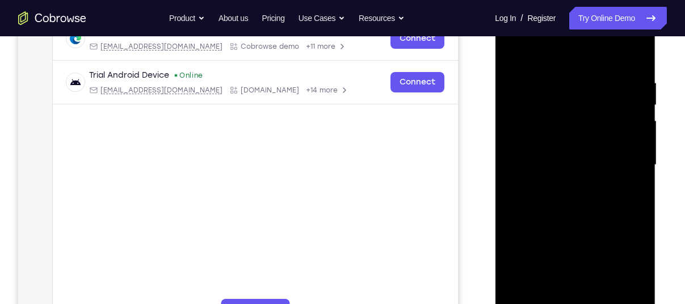
scroll to position [190, 0]
click at [549, 57] on div at bounding box center [574, 166] width 143 height 318
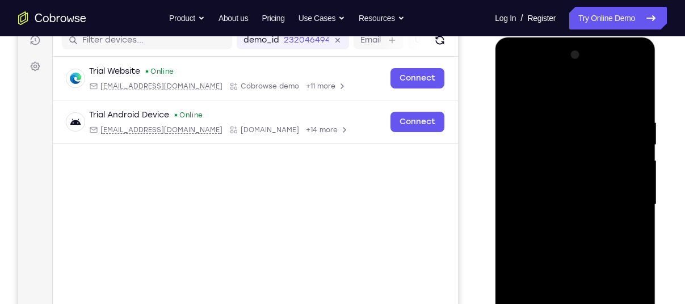
scroll to position [150, 0]
click at [621, 203] on div at bounding box center [574, 206] width 143 height 318
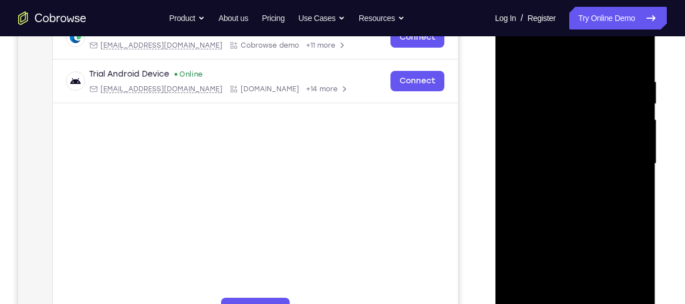
scroll to position [192, 0]
click at [559, 184] on div at bounding box center [574, 164] width 143 height 318
click at [541, 137] on div at bounding box center [574, 164] width 143 height 318
click at [633, 292] on div at bounding box center [574, 164] width 143 height 318
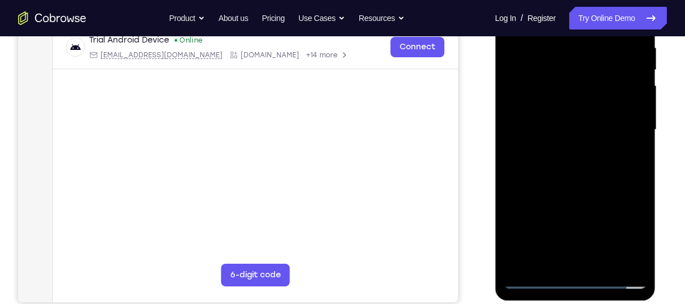
scroll to position [226, 0]
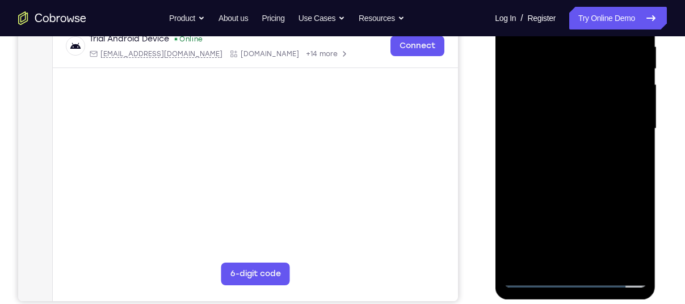
click at [641, 257] on div at bounding box center [574, 129] width 143 height 318
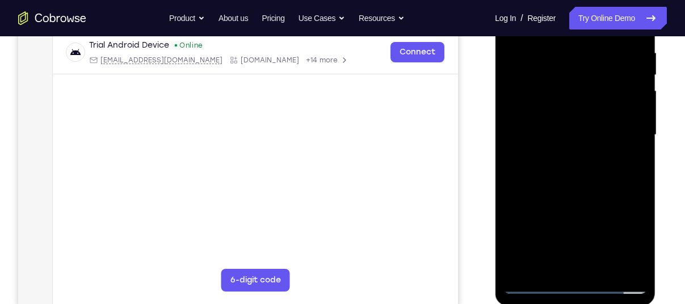
click at [569, 108] on div at bounding box center [574, 135] width 143 height 318
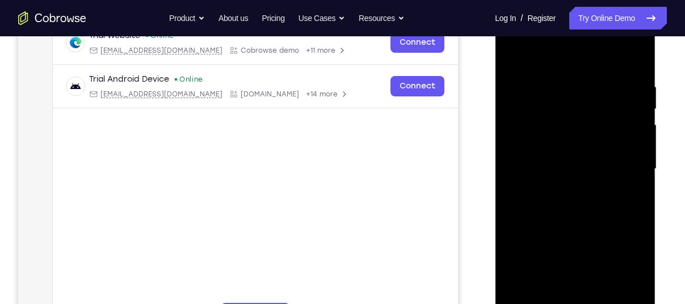
scroll to position [186, 0]
click at [558, 87] on div at bounding box center [574, 170] width 143 height 318
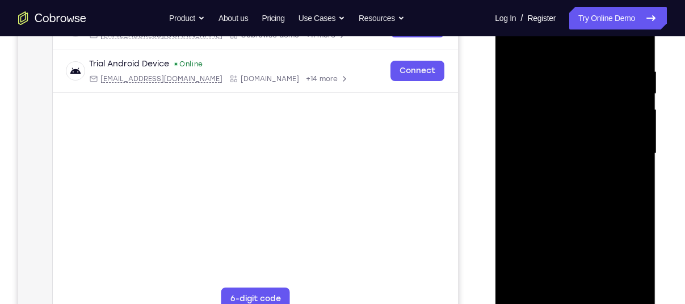
click at [624, 202] on div at bounding box center [574, 154] width 143 height 318
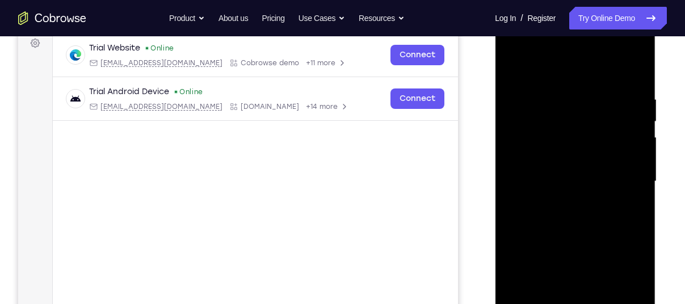
click at [532, 179] on div at bounding box center [574, 182] width 143 height 318
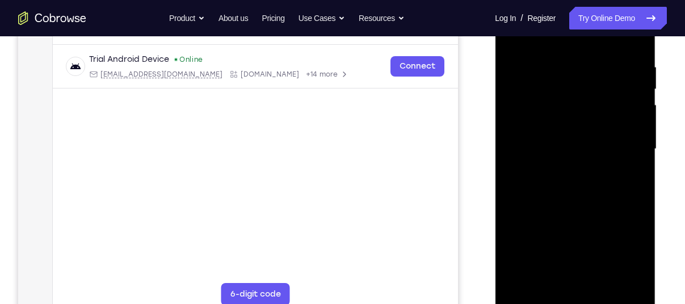
scroll to position [207, 0]
click at [513, 158] on div at bounding box center [574, 149] width 143 height 318
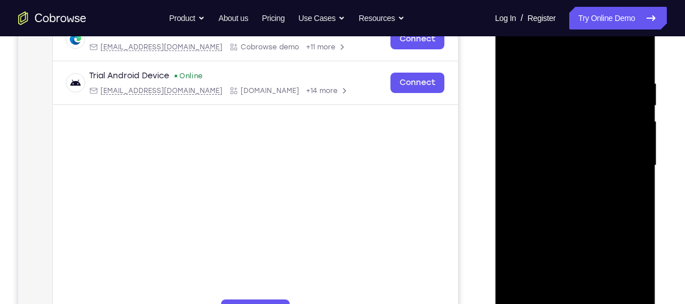
scroll to position [187, 0]
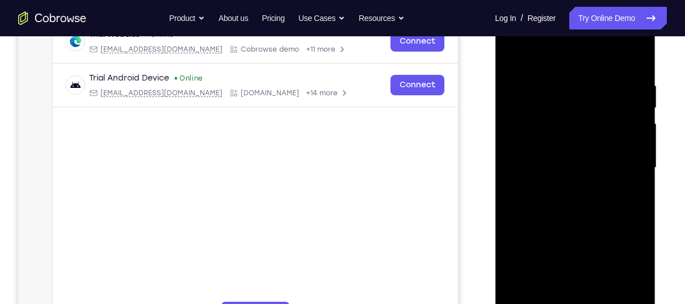
click at [636, 157] on div at bounding box center [574, 168] width 143 height 318
drag, startPoint x: 634, startPoint y: 161, endPoint x: 490, endPoint y: 175, distance: 144.9
click at [495, 175] on html "Online web based iOS Simulators and Android Emulators. Run iPhone, iPad, Mobile…" at bounding box center [576, 171] width 162 height 341
click at [625, 158] on div at bounding box center [574, 168] width 143 height 318
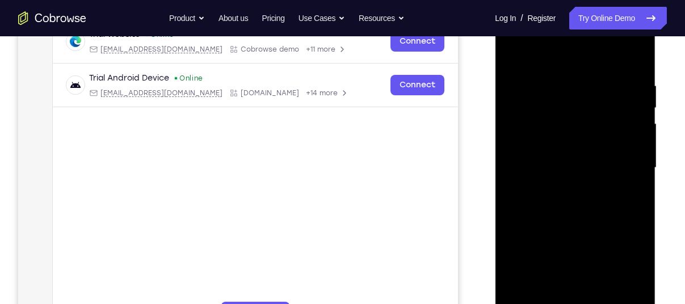
click at [625, 158] on div at bounding box center [574, 168] width 143 height 318
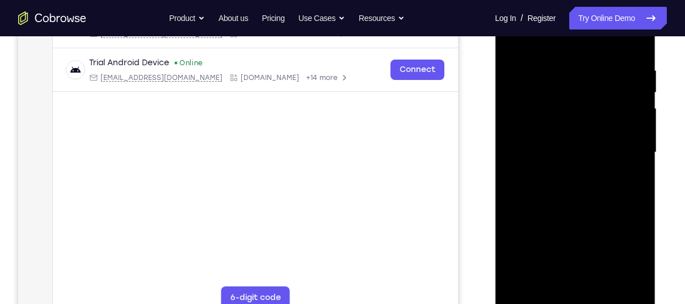
scroll to position [205, 0]
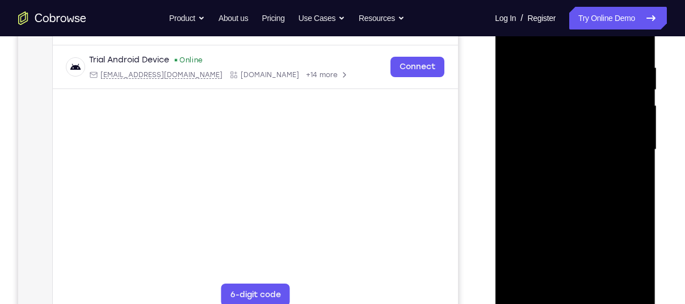
click at [625, 158] on div at bounding box center [574, 150] width 143 height 318
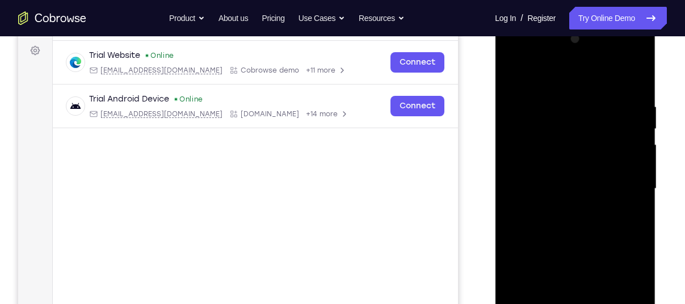
scroll to position [166, 0]
click at [633, 79] on div at bounding box center [574, 190] width 143 height 318
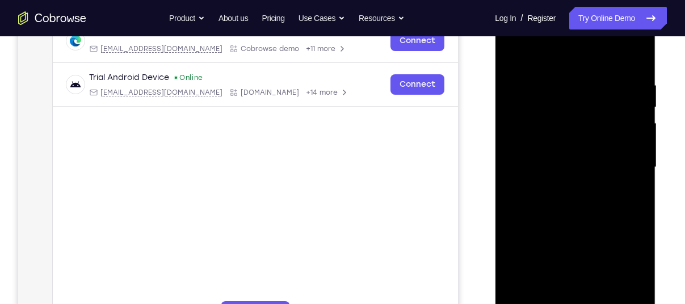
scroll to position [186, 0]
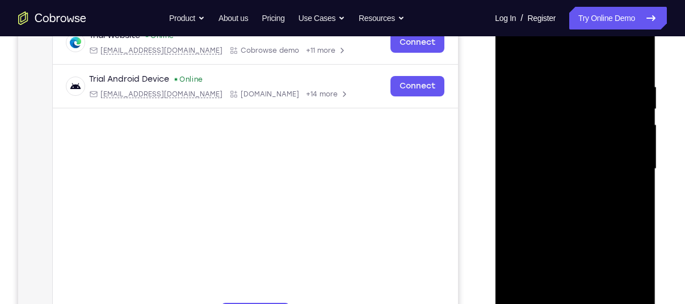
drag, startPoint x: 589, startPoint y: 175, endPoint x: 578, endPoint y: 115, distance: 61.0
click at [578, 115] on div at bounding box center [574, 169] width 143 height 318
drag, startPoint x: 581, startPoint y: 112, endPoint x: 566, endPoint y: 40, distance: 73.0
click at [566, 40] on div at bounding box center [574, 169] width 143 height 318
drag, startPoint x: 584, startPoint y: 226, endPoint x: 575, endPoint y: 170, distance: 57.5
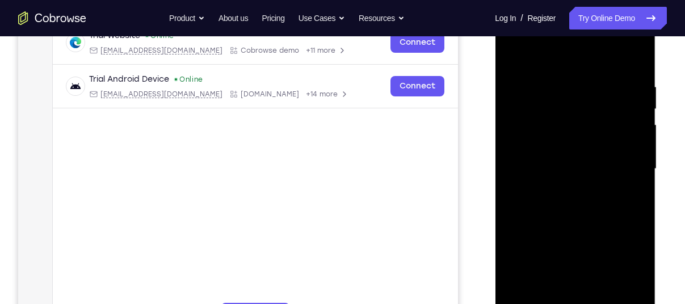
click at [575, 170] on div at bounding box center [574, 169] width 143 height 318
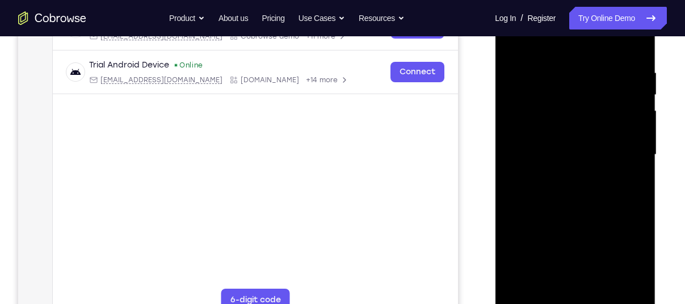
scroll to position [201, 0]
drag, startPoint x: 582, startPoint y: 171, endPoint x: 574, endPoint y: 136, distance: 36.1
click at [574, 136] on div at bounding box center [574, 154] width 143 height 318
drag, startPoint x: 581, startPoint y: 204, endPoint x: 569, endPoint y: 102, distance: 102.8
click at [569, 102] on div at bounding box center [574, 154] width 143 height 318
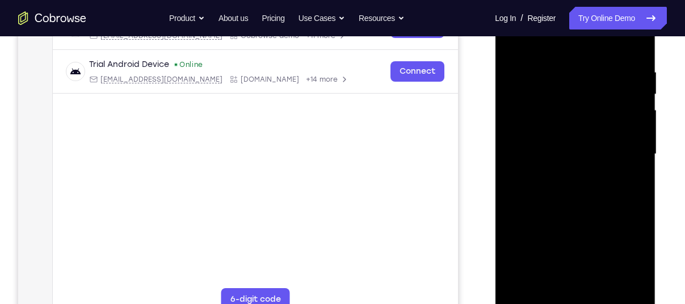
drag, startPoint x: 581, startPoint y: 227, endPoint x: 567, endPoint y: 139, distance: 89.0
click at [567, 139] on div at bounding box center [574, 154] width 143 height 318
drag, startPoint x: 585, startPoint y: 229, endPoint x: 569, endPoint y: 108, distance: 121.4
click at [569, 108] on div at bounding box center [574, 154] width 143 height 318
drag, startPoint x: 575, startPoint y: 196, endPoint x: 566, endPoint y: 72, distance: 125.2
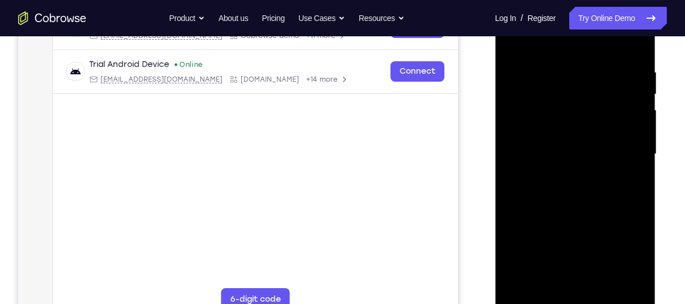
click at [566, 72] on div at bounding box center [574, 154] width 143 height 318
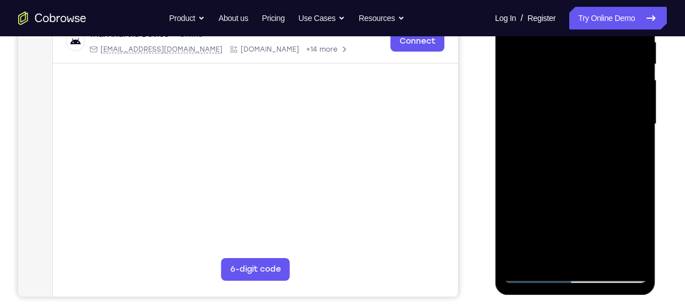
scroll to position [233, 0]
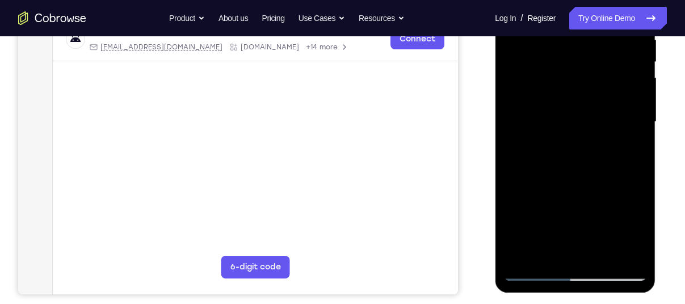
drag, startPoint x: 584, startPoint y: 185, endPoint x: 574, endPoint y: 86, distance: 99.9
click at [574, 86] on div at bounding box center [574, 122] width 143 height 318
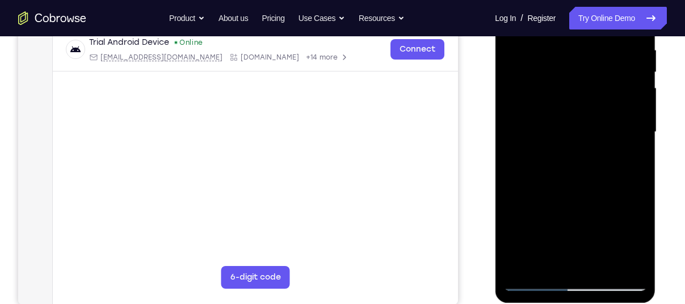
scroll to position [222, 0]
drag, startPoint x: 585, startPoint y: 211, endPoint x: 579, endPoint y: 84, distance: 126.7
click at [579, 84] on div at bounding box center [574, 133] width 143 height 318
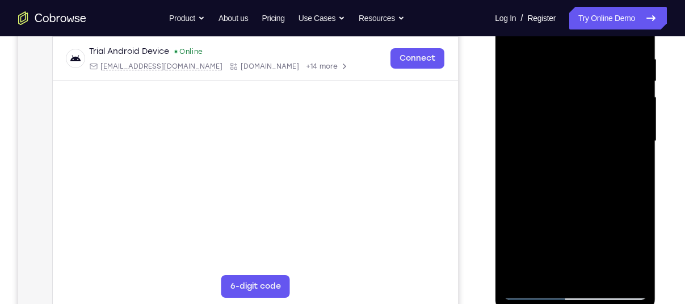
scroll to position [213, 0]
drag, startPoint x: 585, startPoint y: 157, endPoint x: 574, endPoint y: 75, distance: 83.0
click at [574, 75] on div at bounding box center [574, 142] width 143 height 318
drag, startPoint x: 594, startPoint y: 215, endPoint x: 599, endPoint y: 94, distance: 121.5
click at [599, 94] on div at bounding box center [574, 142] width 143 height 318
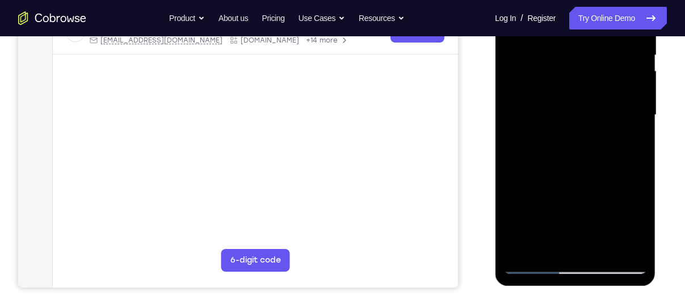
scroll to position [237, 0]
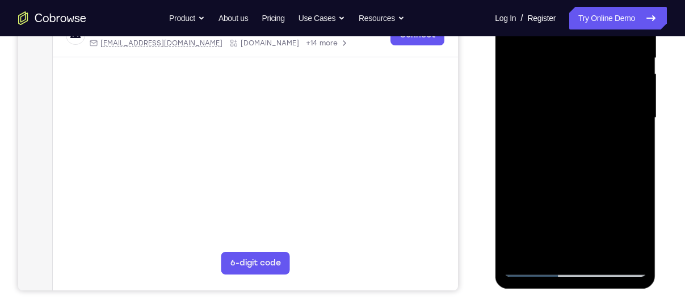
drag, startPoint x: 601, startPoint y: 126, endPoint x: 606, endPoint y: 103, distance: 23.2
click at [606, 103] on div at bounding box center [574, 118] width 143 height 318
click at [638, 117] on div at bounding box center [574, 118] width 143 height 318
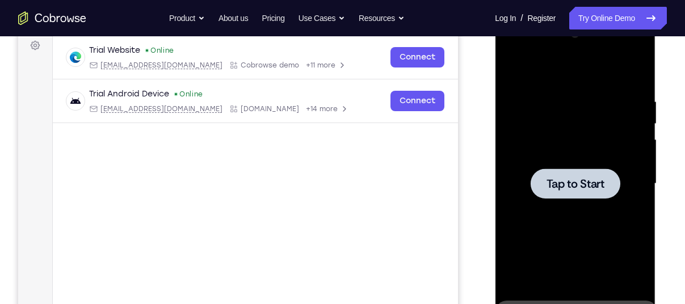
scroll to position [170, 0]
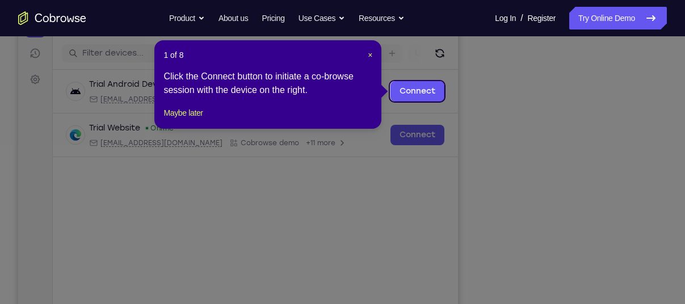
scroll to position [136, 0]
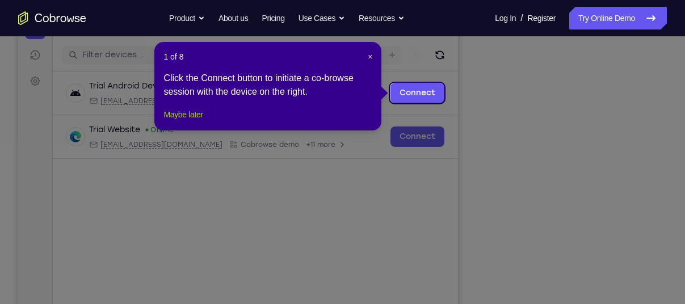
click at [201, 121] on button "Maybe later" at bounding box center [182, 115] width 39 height 14
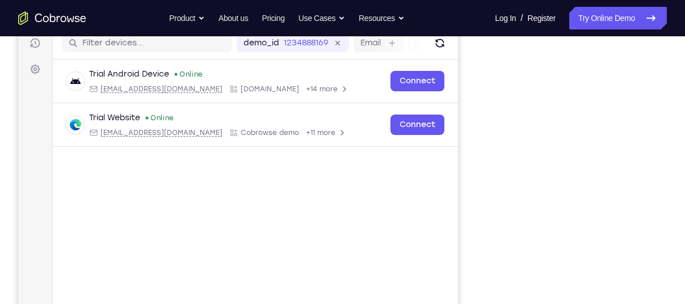
scroll to position [147, 0]
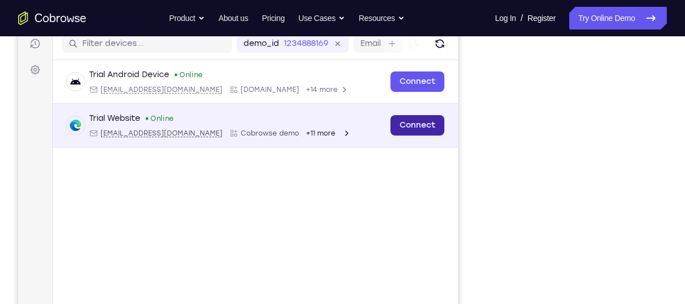
click at [416, 127] on link "Connect" at bounding box center [417, 125] width 54 height 20
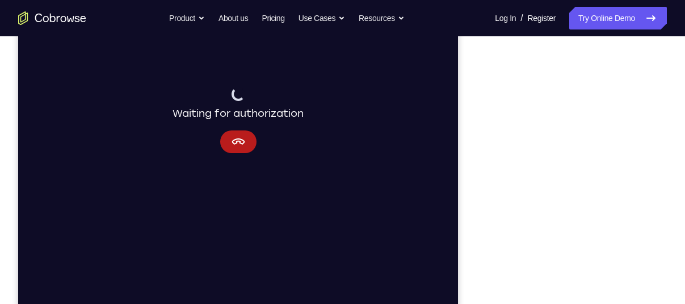
scroll to position [217, 0]
click at [241, 137] on icon "Cancel" at bounding box center [239, 143] width 14 height 14
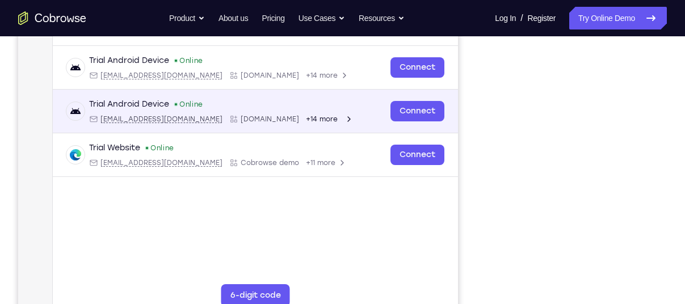
scroll to position [0, 0]
